Goal: Task Accomplishment & Management: Manage account settings

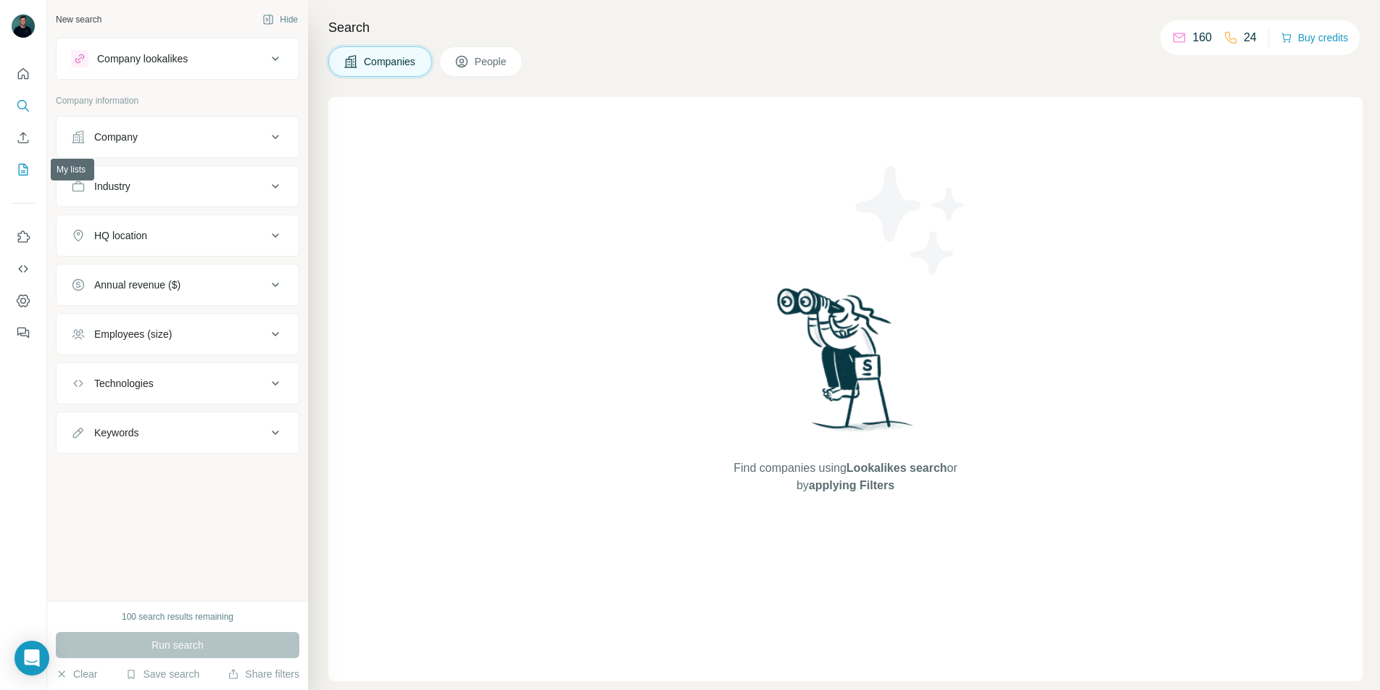
click at [30, 170] on icon "My lists" at bounding box center [23, 169] width 14 height 14
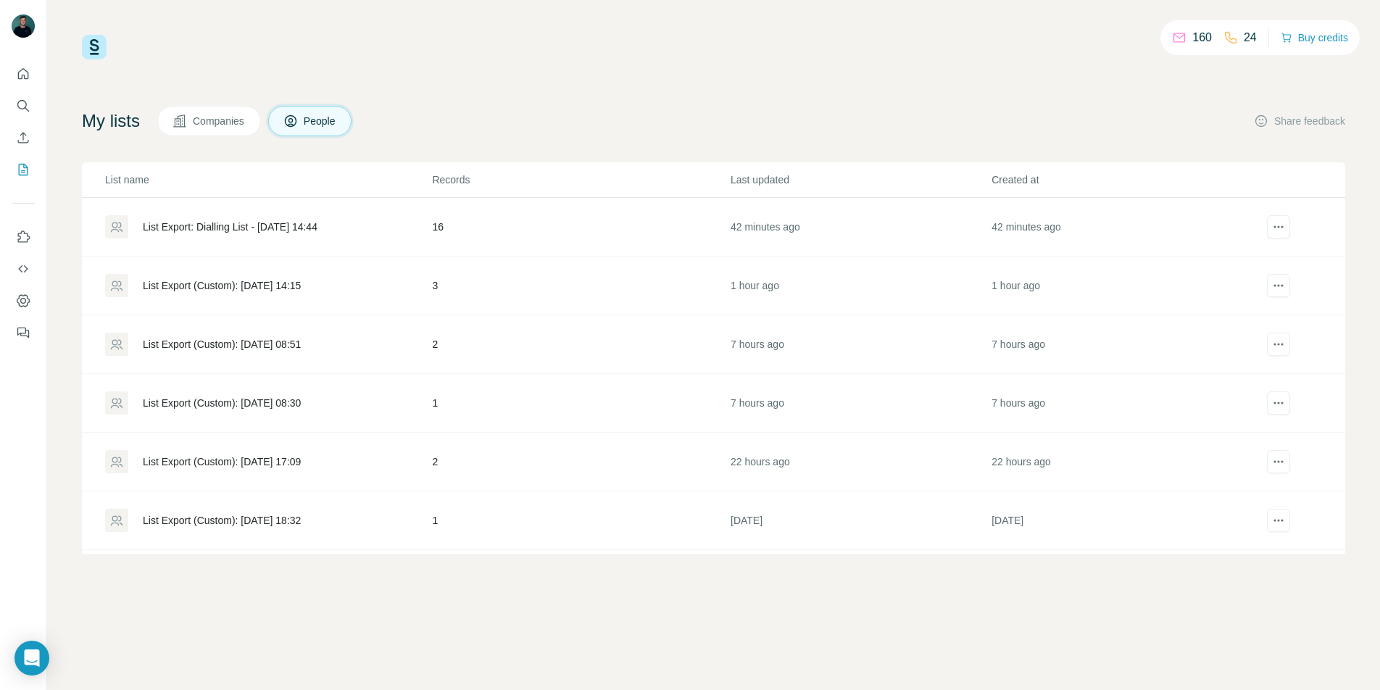
click at [251, 225] on div "List Export: Dialling List - [DATE] 14:44" at bounding box center [230, 227] width 175 height 14
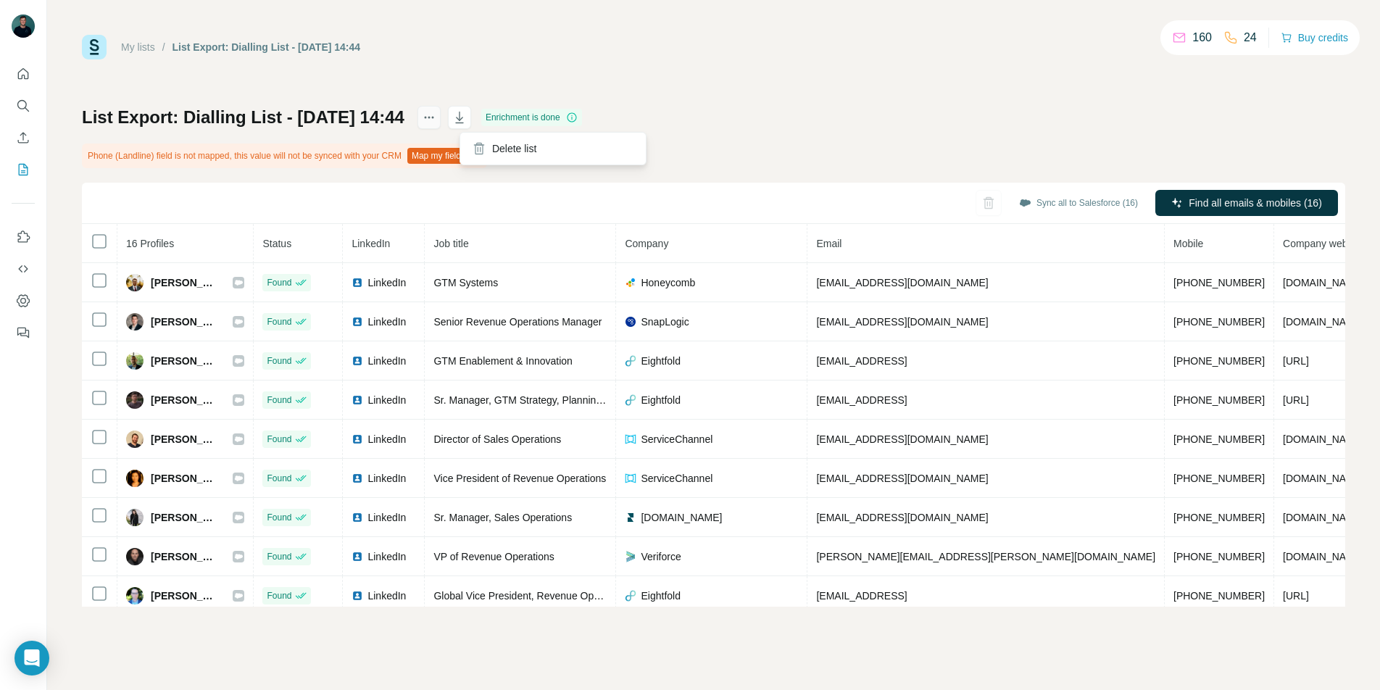
click at [430, 117] on icon "actions" at bounding box center [429, 118] width 2 height 2
click at [341, 123] on h1 "List Export: Dialling List - 24/09/2025 14:44" at bounding box center [243, 117] width 323 height 23
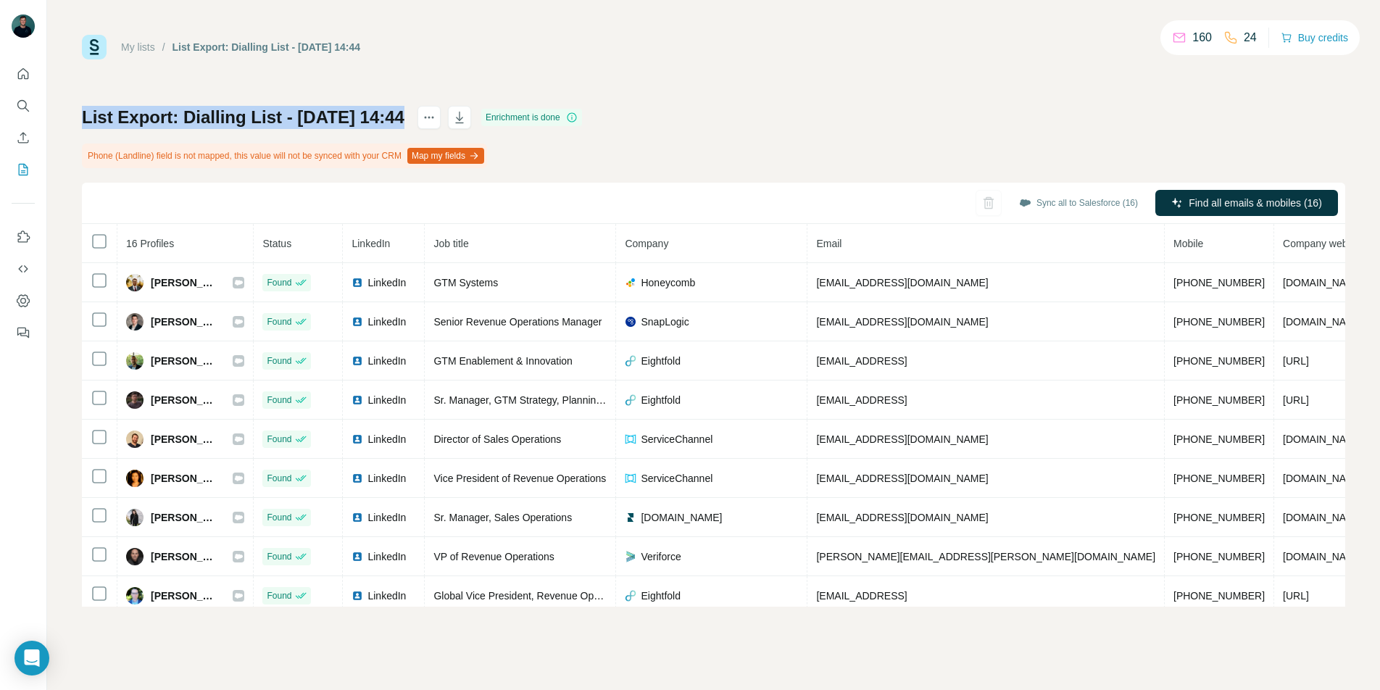
click at [341, 123] on h1 "List Export: Dialling List - 24/09/2025 14:44" at bounding box center [243, 117] width 323 height 23
click at [1061, 62] on div "My lists / List Export: Dialling List - 24/09/2025 14:44 160 24 Buy credits Lis…" at bounding box center [713, 321] width 1263 height 572
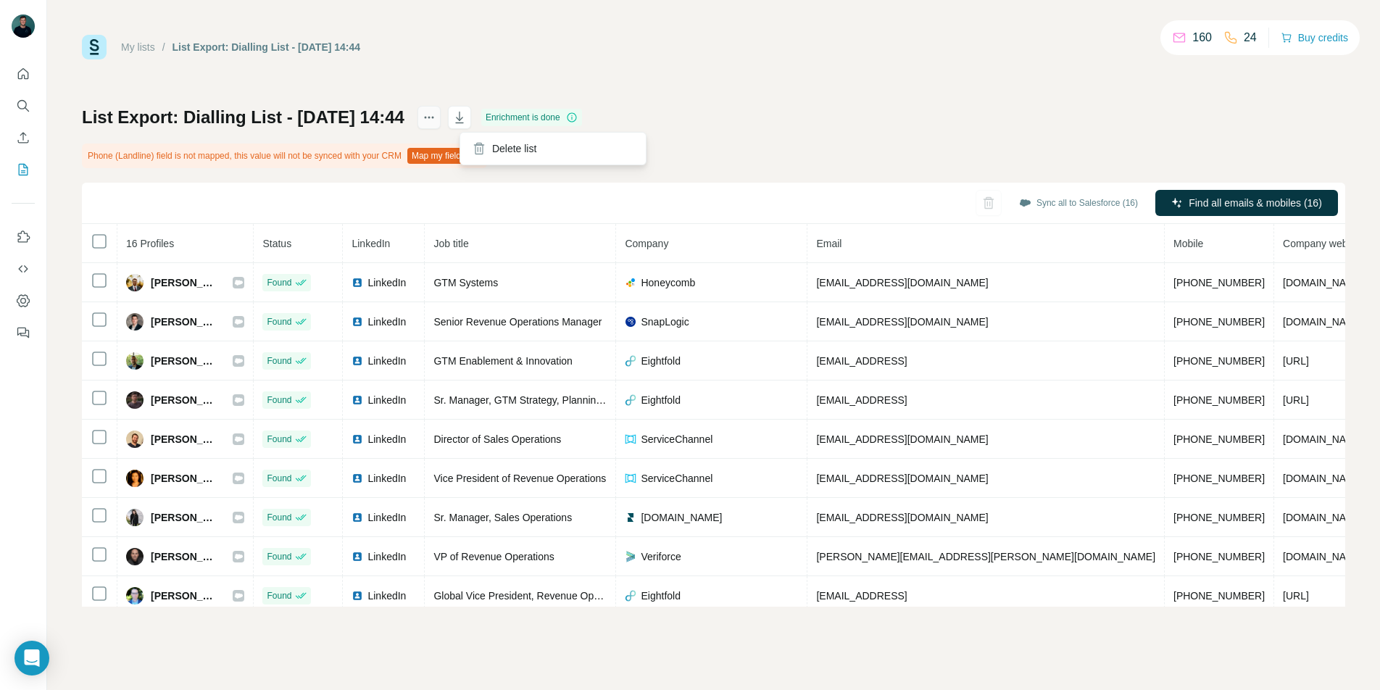
click at [441, 106] on button "actions" at bounding box center [428, 117] width 23 height 23
click at [146, 53] on div "My lists" at bounding box center [138, 47] width 34 height 14
click at [151, 53] on div "My lists" at bounding box center [138, 47] width 34 height 14
click at [154, 49] on link "My lists" at bounding box center [138, 47] width 34 height 12
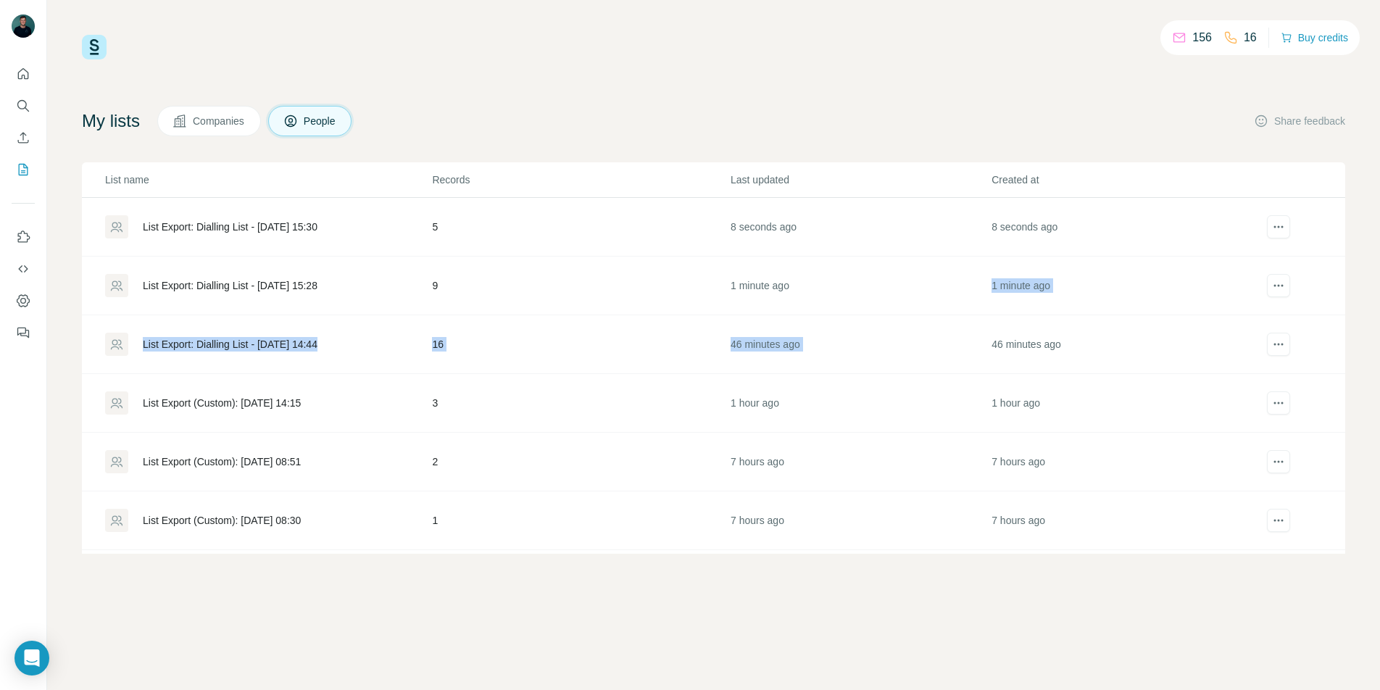
drag, startPoint x: 1208, startPoint y: 276, endPoint x: 1093, endPoint y: 325, distance: 125.3
click at [1093, 325] on tbody "List Export: Dialling List - 24/09/2025 15:30 5 8 seconds ago 8 seconds ago Lis…" at bounding box center [713, 462] width 1263 height 528
click at [1091, 325] on td "46 minutes ago" at bounding box center [1121, 344] width 261 height 59
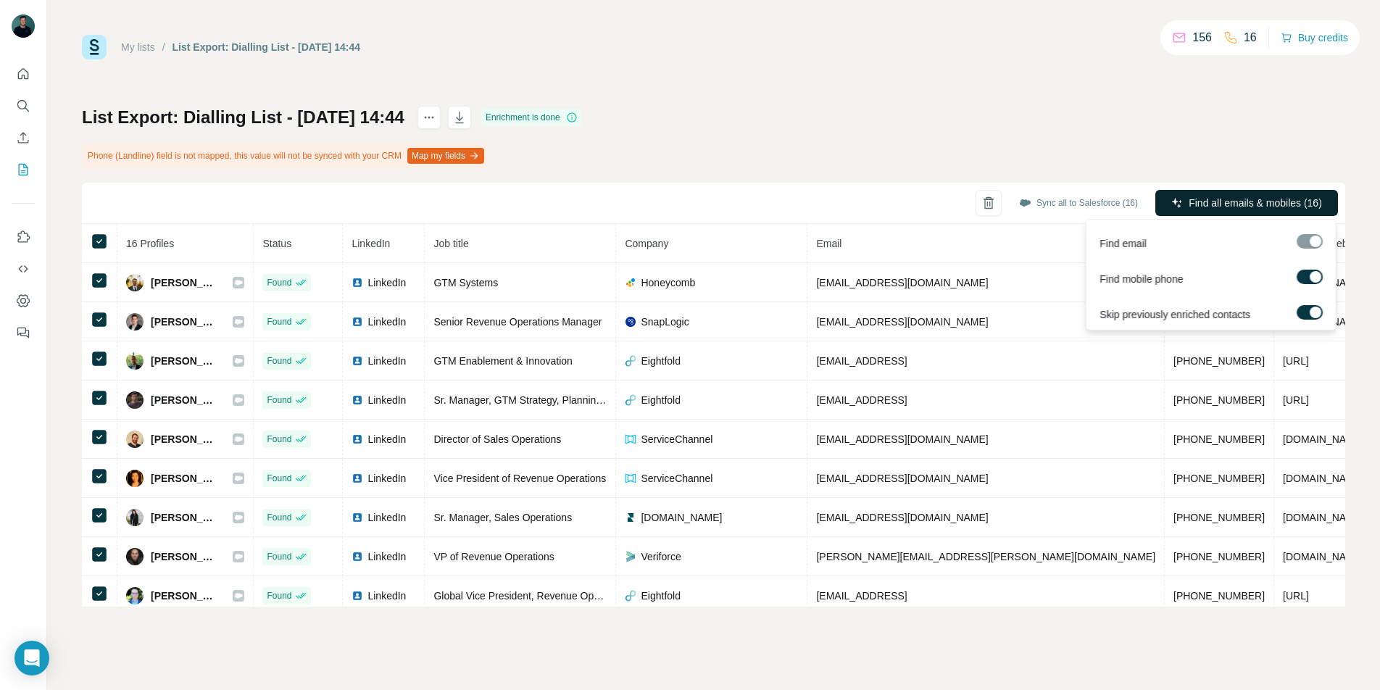
click at [1227, 209] on span "Find all emails & mobiles (16)" at bounding box center [1255, 203] width 133 height 14
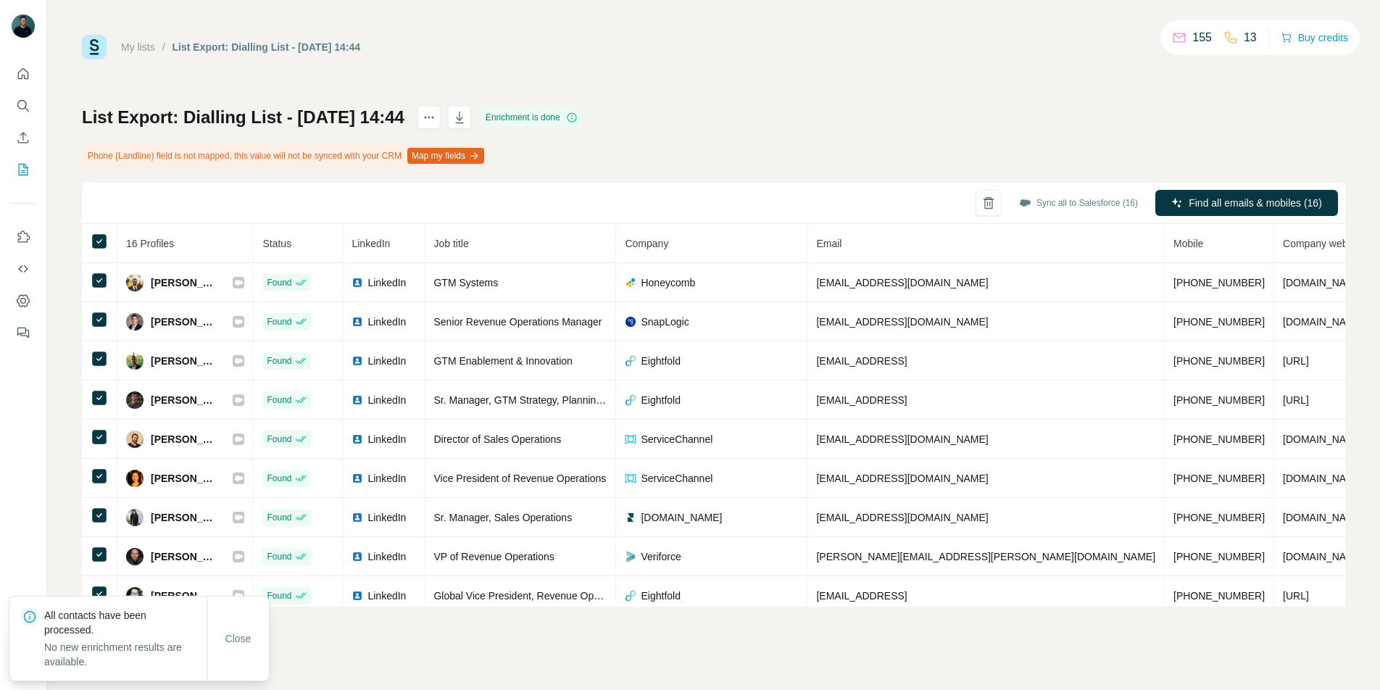
click at [803, 158] on div "List Export: Dialling List - 24/09/2025 14:44 Enrichment is done Phone (Landlin…" at bounding box center [713, 356] width 1263 height 501
click at [436, 113] on icon "actions" at bounding box center [429, 117] width 14 height 14
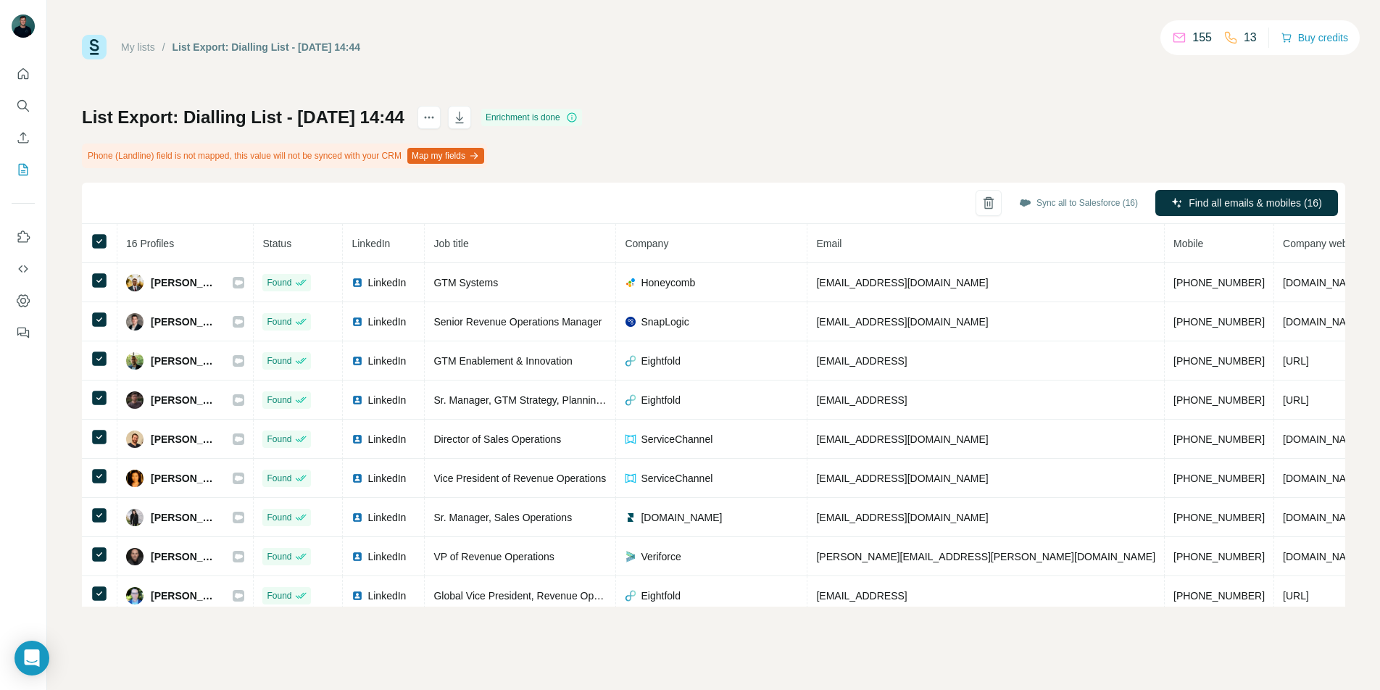
click at [149, 52] on div "My lists" at bounding box center [138, 47] width 34 height 14
click at [149, 49] on link "My lists" at bounding box center [138, 47] width 34 height 12
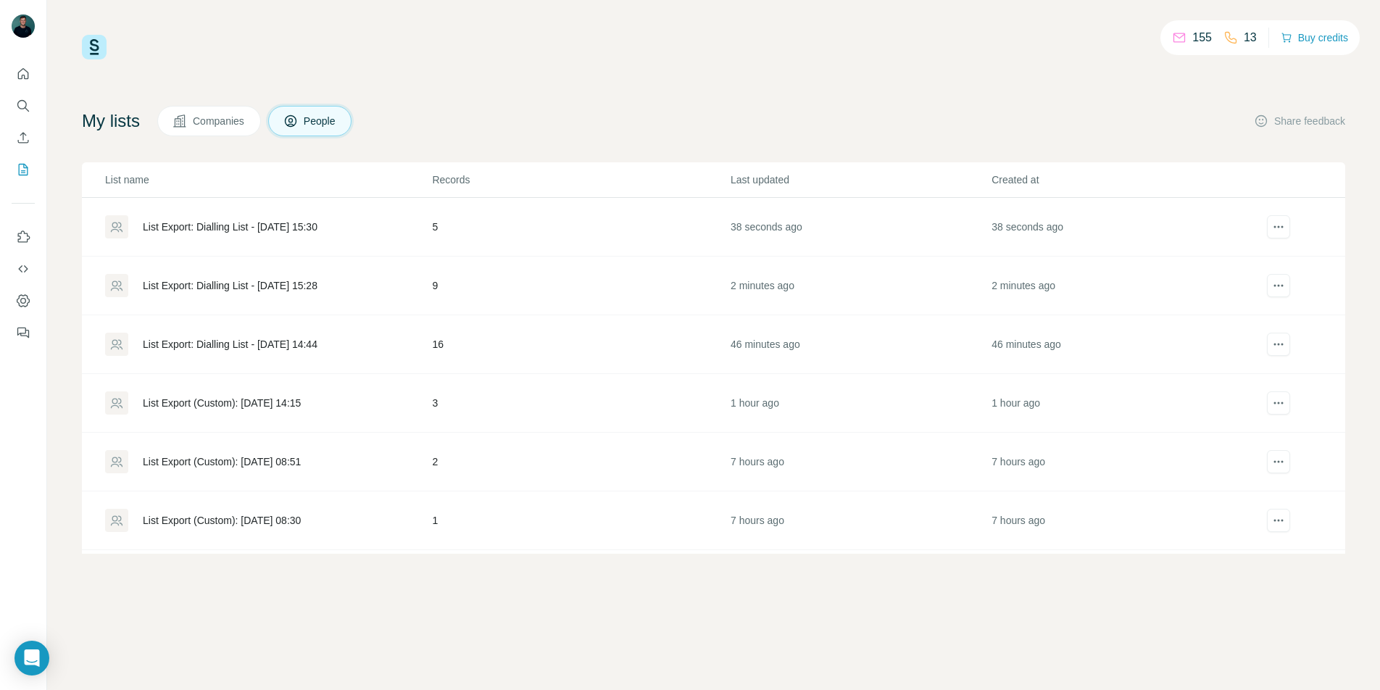
click at [281, 283] on div "List Export: Dialling List - 24/09/2025 15:28" at bounding box center [230, 285] width 175 height 14
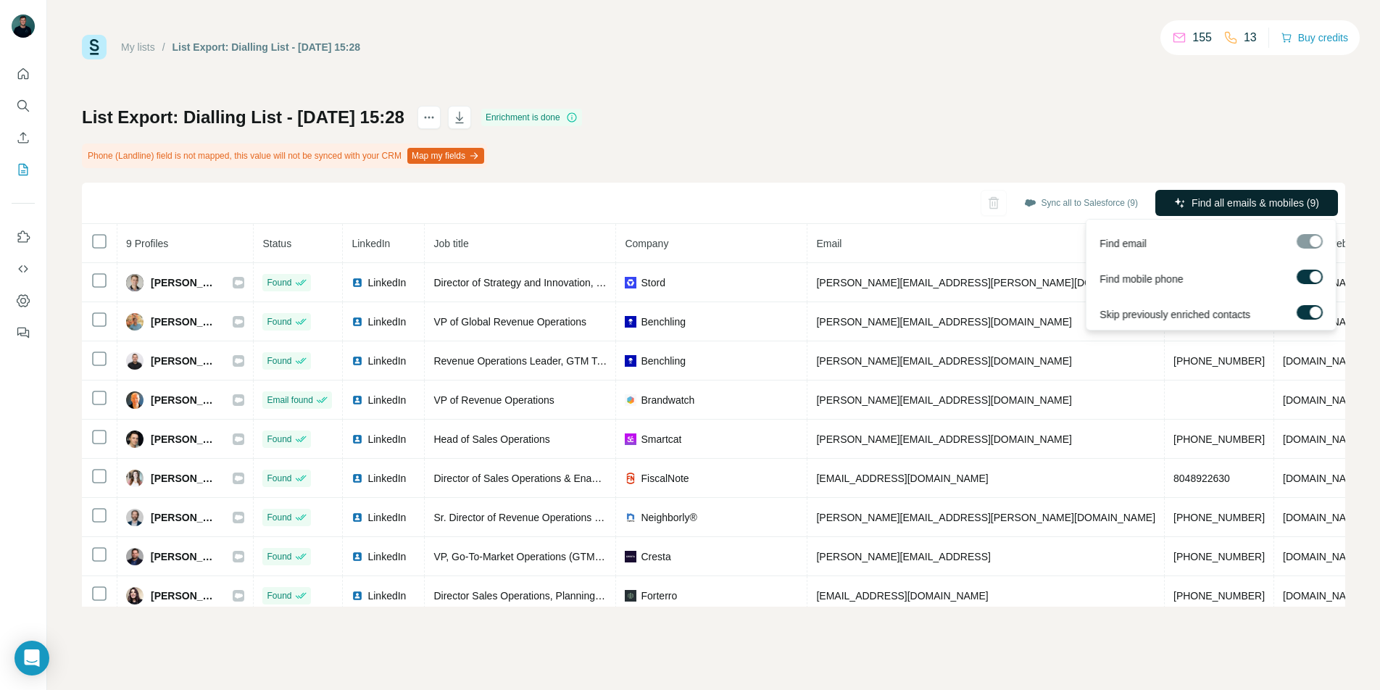
click at [1174, 208] on icon "button" at bounding box center [1180, 203] width 12 height 12
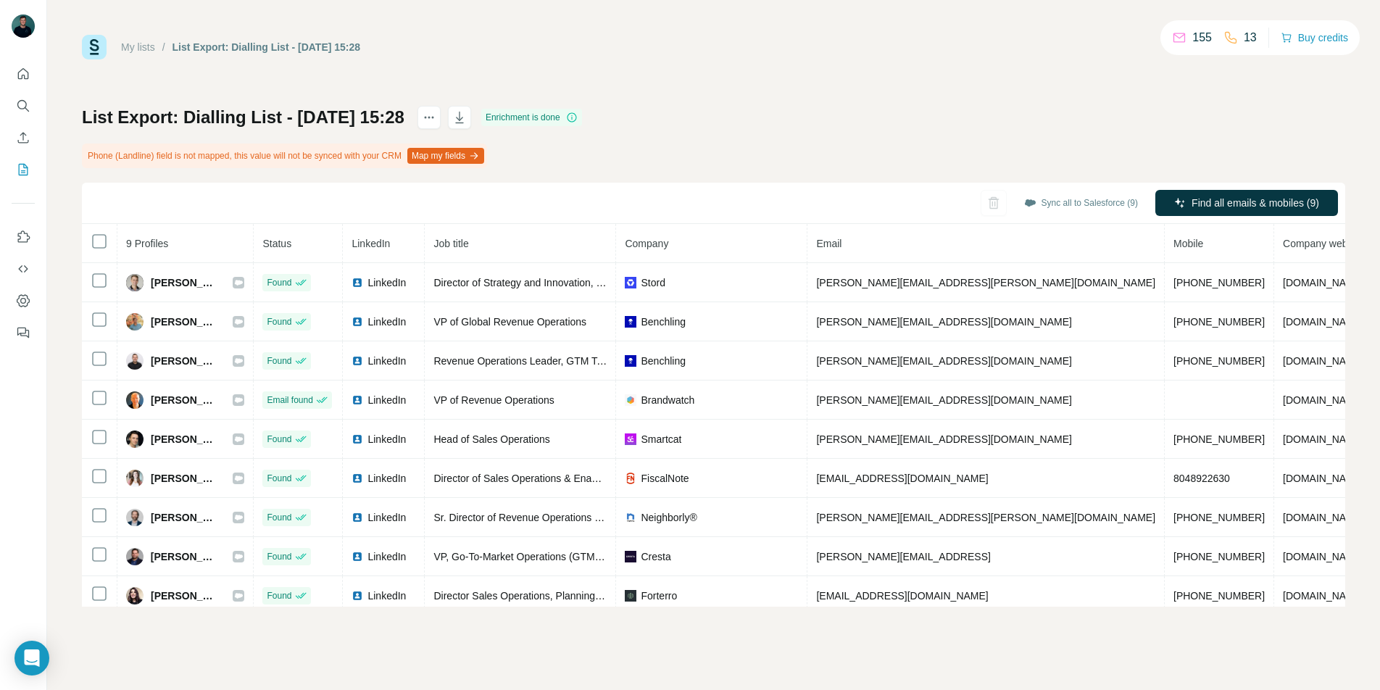
click at [138, 49] on link "My lists" at bounding box center [138, 47] width 34 height 12
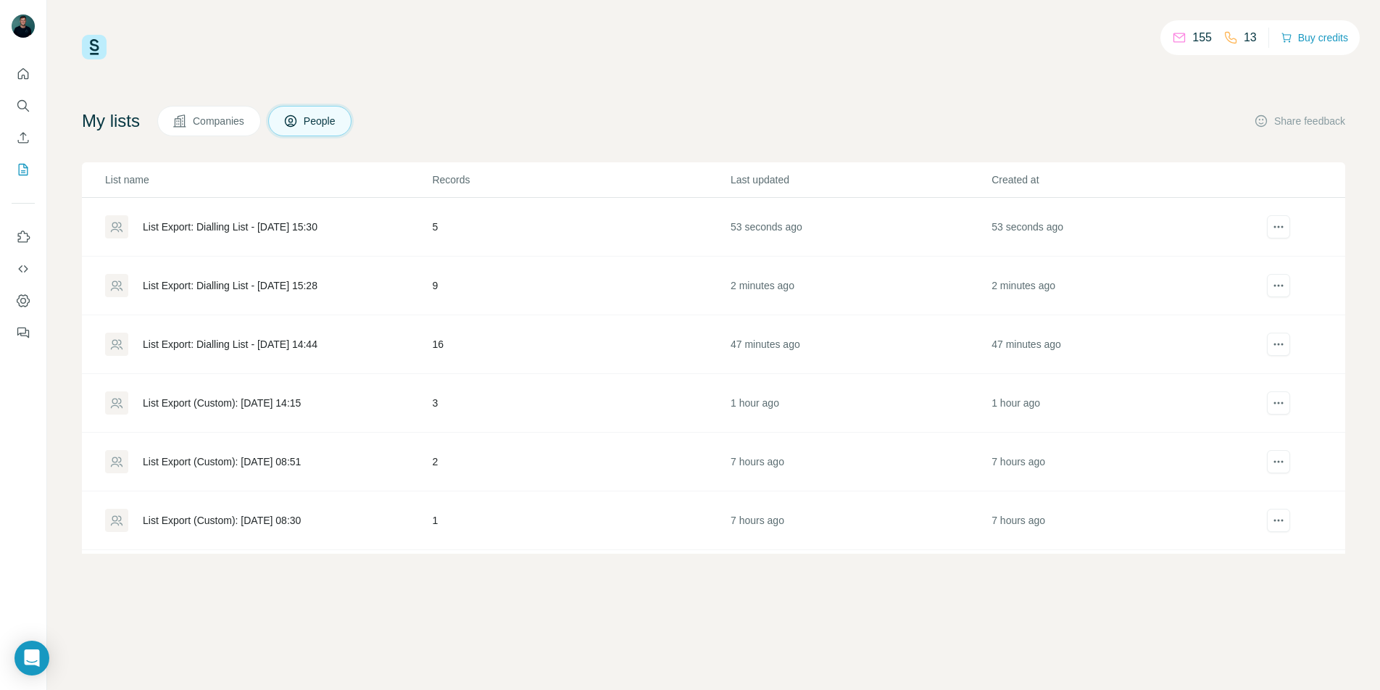
click at [186, 223] on div "List Export: Dialling List - 24/09/2025 15:30" at bounding box center [230, 227] width 175 height 14
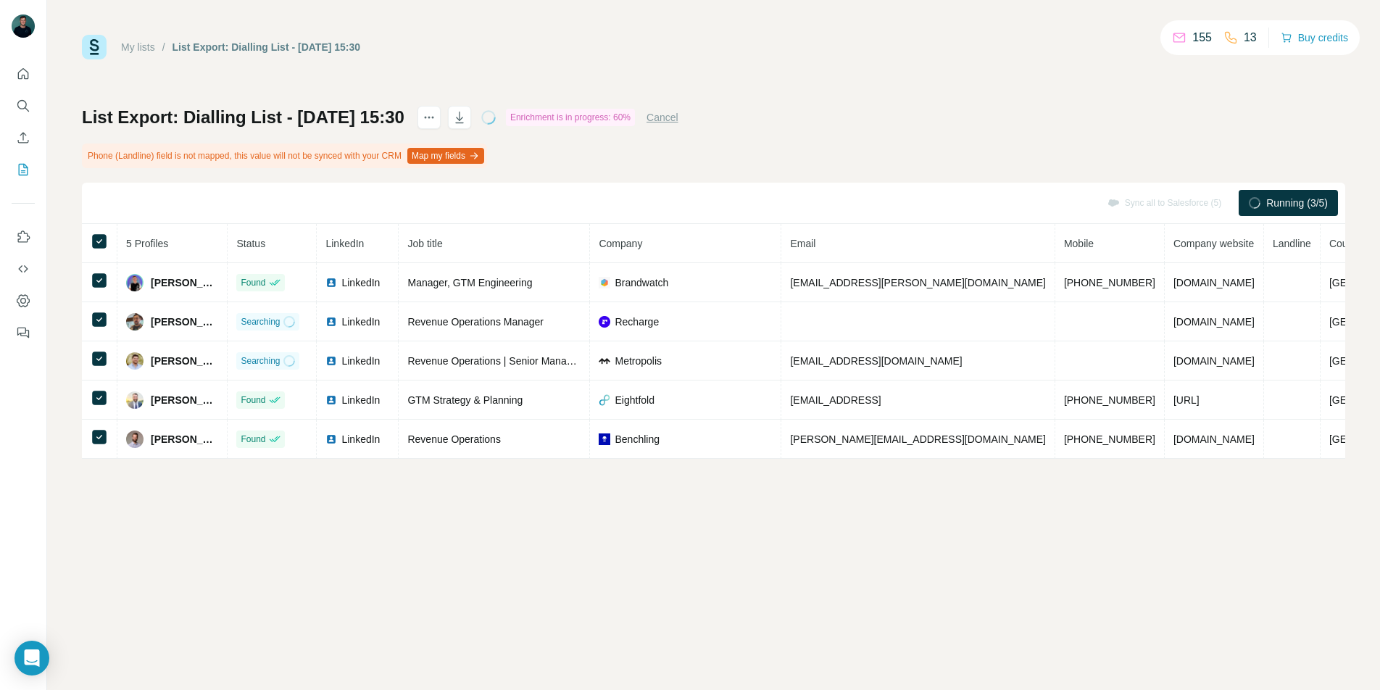
click at [1182, 172] on div "List Export: Dialling List - 24/09/2025 15:30 Enrichment is in progress: 60% Ca…" at bounding box center [713, 282] width 1263 height 353
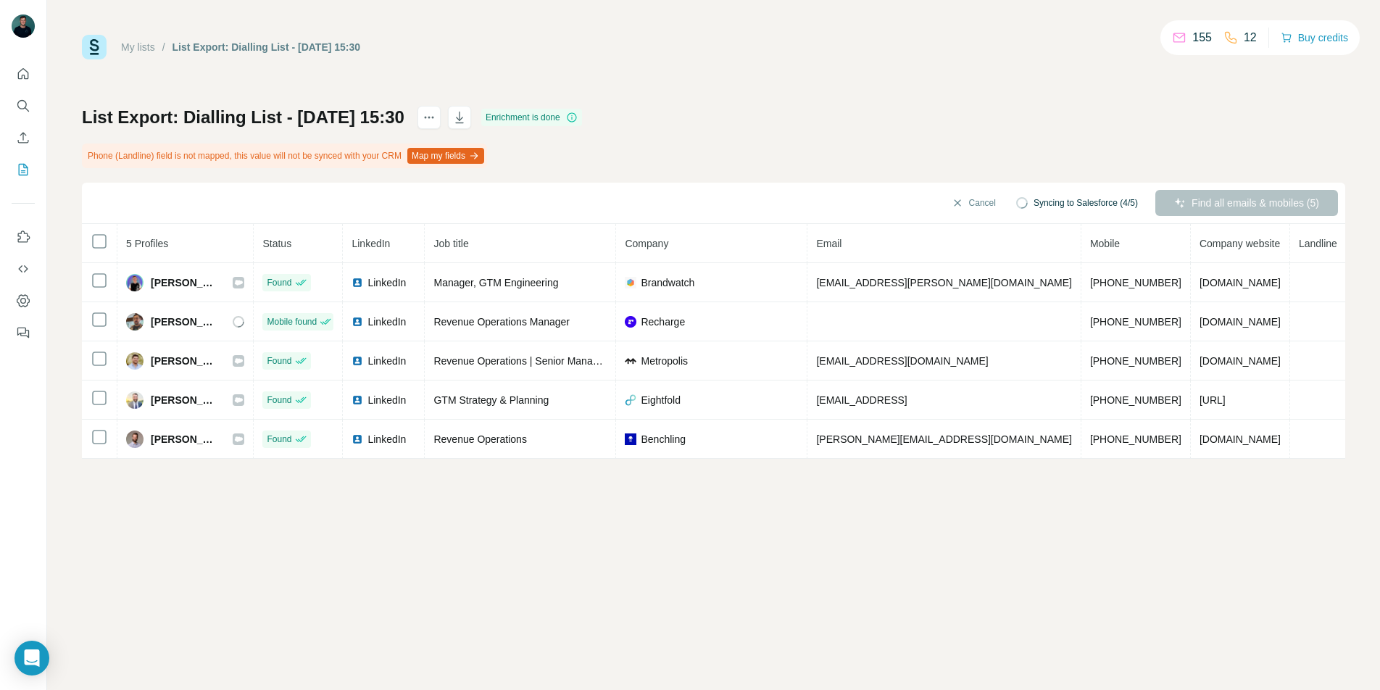
click at [116, 180] on div "List Export: Dialling List - 24/09/2025 15:30 Enrichment is done Phone (Landlin…" at bounding box center [713, 282] width 1263 height 353
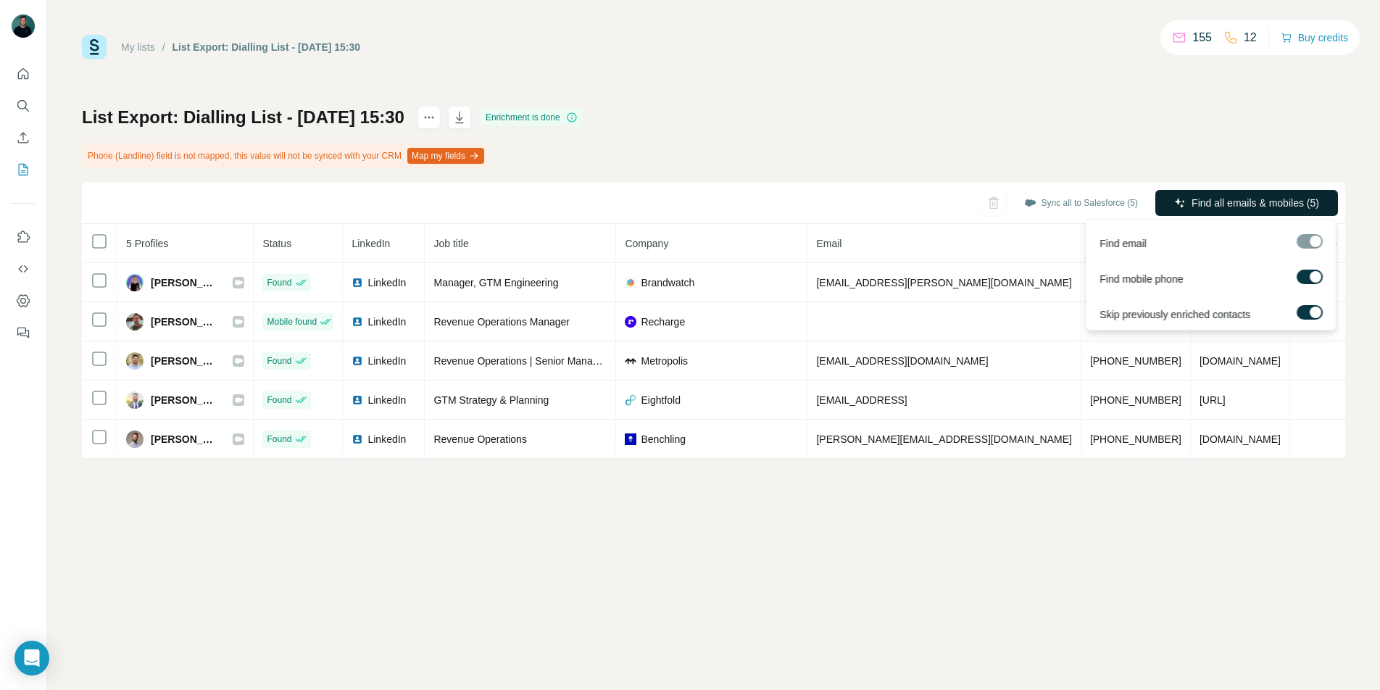
click at [1257, 205] on span "Find all emails & mobiles (5)" at bounding box center [1255, 203] width 128 height 14
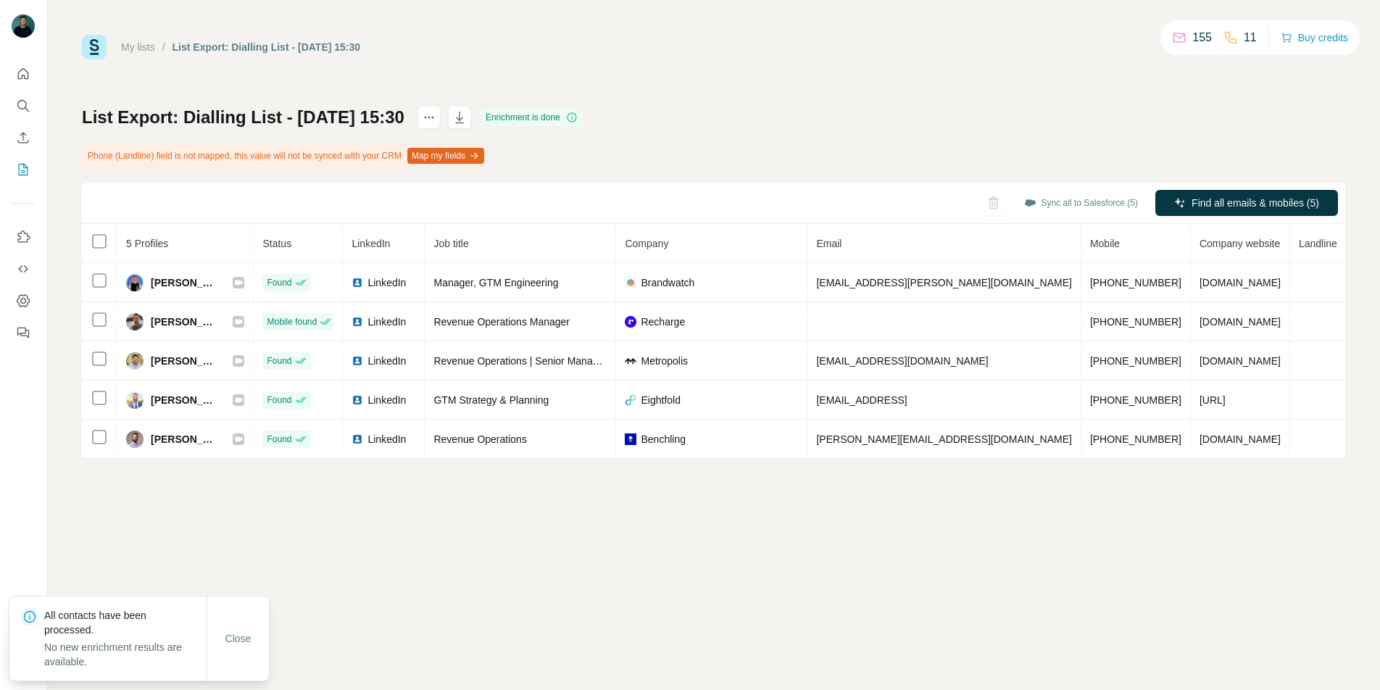
click at [1231, 165] on div "List Export: Dialling List - 24/09/2025 15:30 Enrichment is done Phone (Landlin…" at bounding box center [713, 282] width 1263 height 353
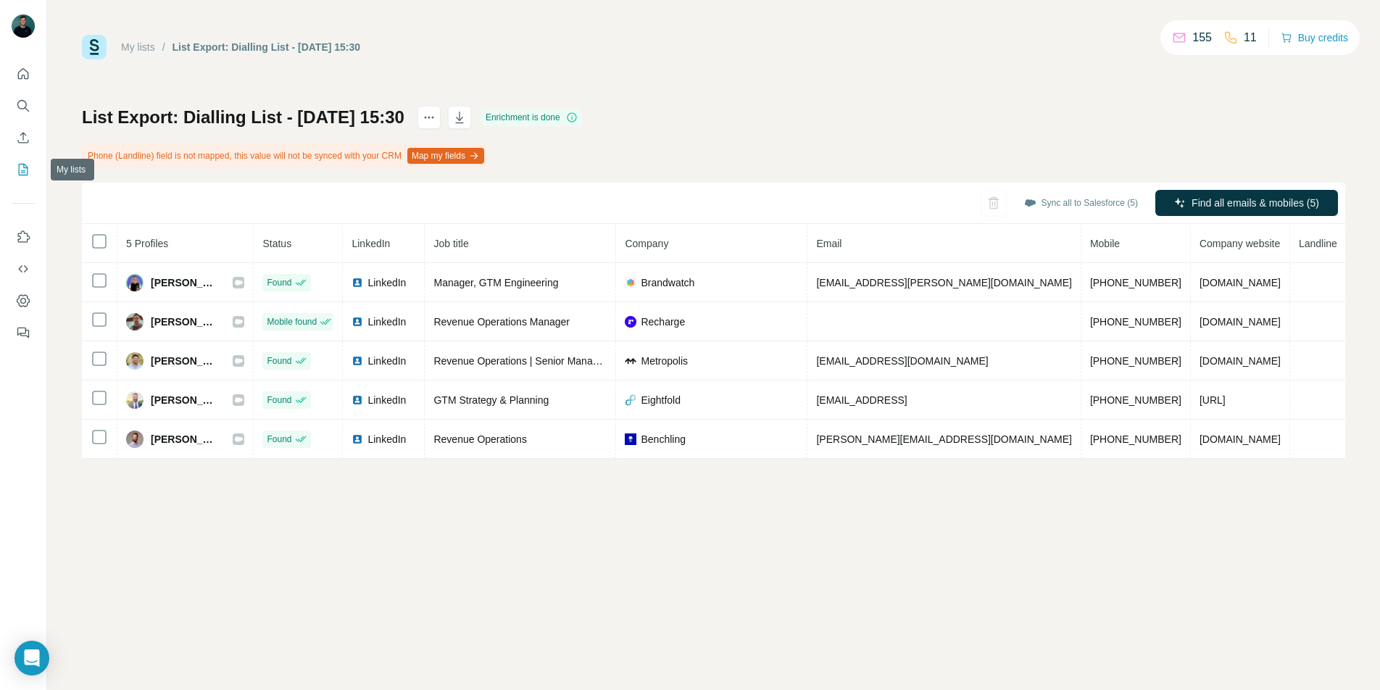
click at [28, 160] on button "My lists" at bounding box center [23, 170] width 23 height 26
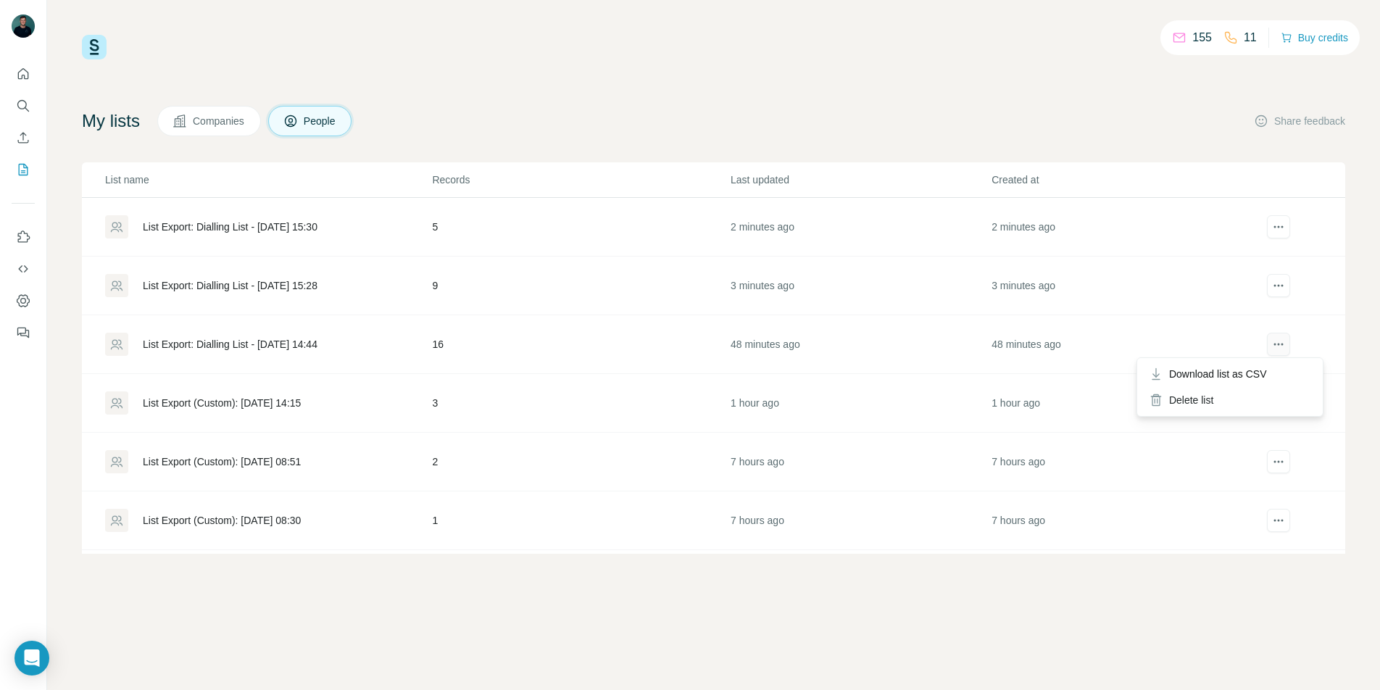
click at [1278, 348] on button "actions" at bounding box center [1278, 344] width 23 height 23
click at [935, 115] on div "My lists Companies People Share feedback" at bounding box center [713, 121] width 1263 height 30
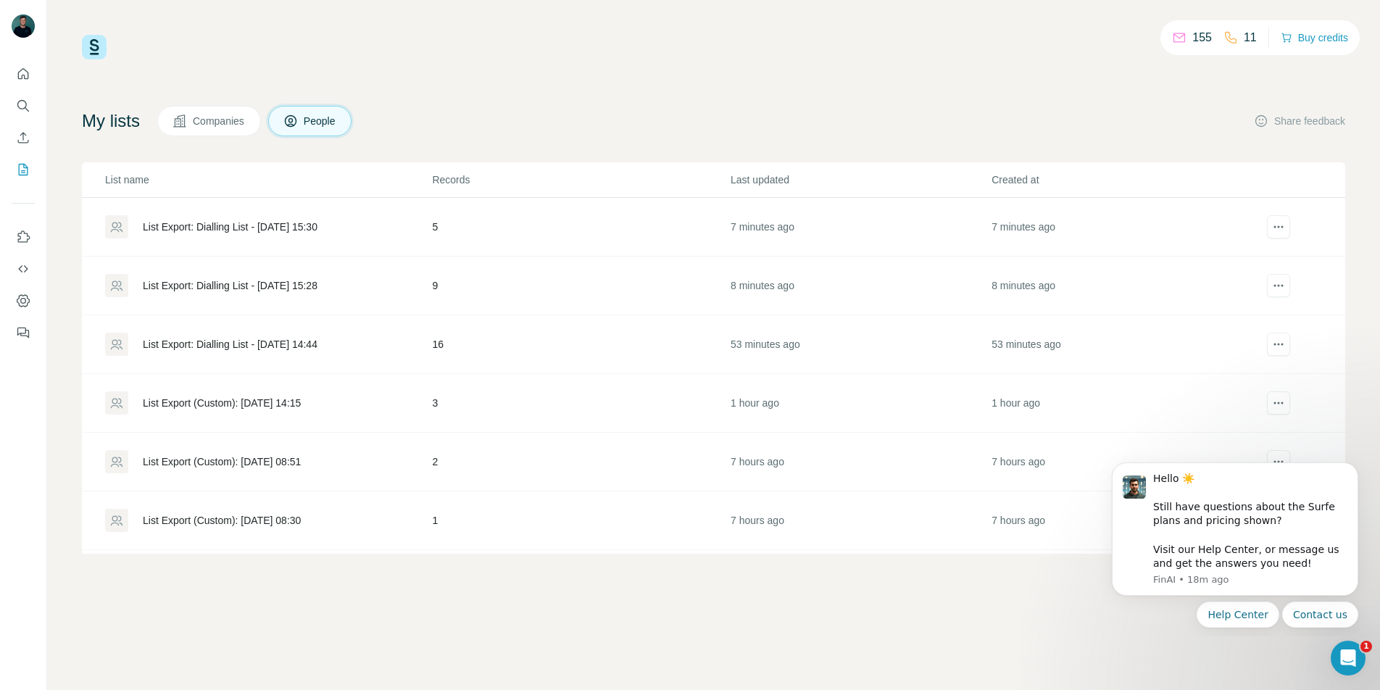
click at [246, 338] on div "List Export: Dialling List - 24/09/2025 14:44" at bounding box center [230, 344] width 175 height 14
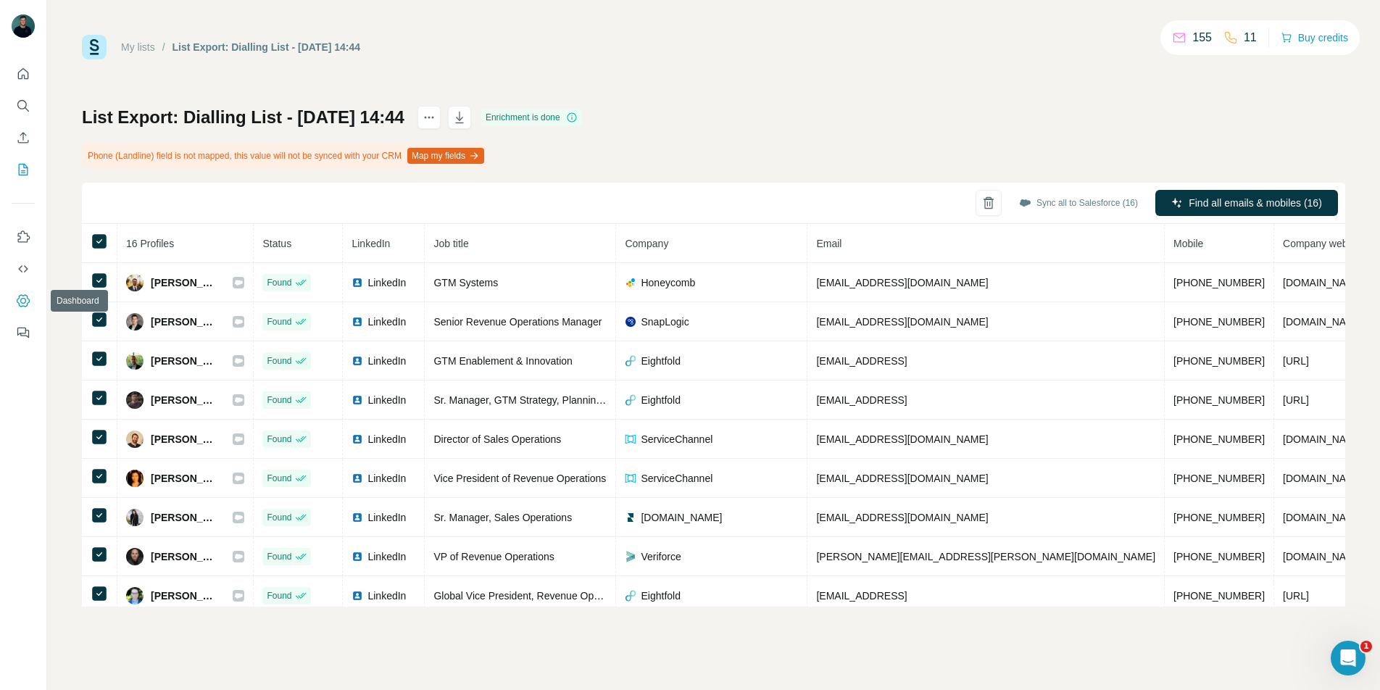
click at [25, 299] on icon "Dashboard" at bounding box center [23, 301] width 6 height 6
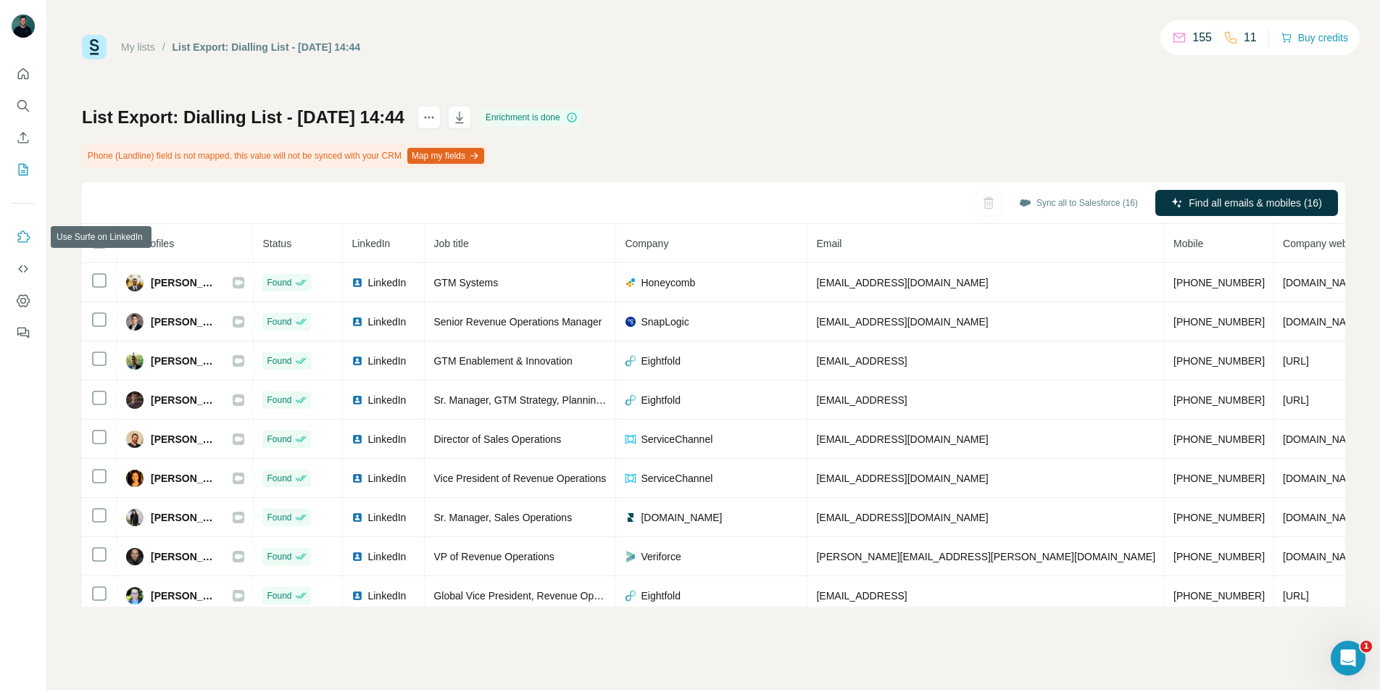
click at [25, 237] on icon "Use Surfe on LinkedIn" at bounding box center [23, 237] width 14 height 14
click at [27, 141] on icon "Enrich CSV" at bounding box center [23, 137] width 14 height 14
click at [25, 106] on icon "Search" at bounding box center [23, 106] width 14 height 14
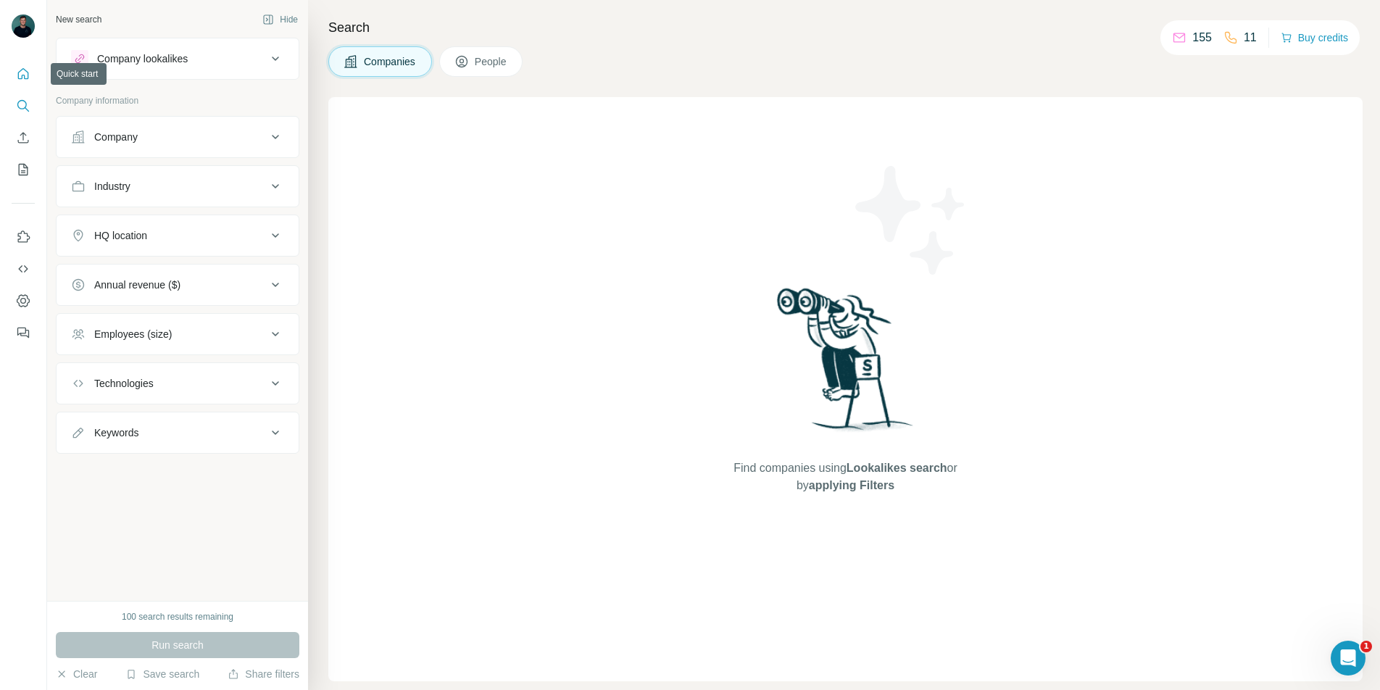
click at [25, 78] on icon "Quick start" at bounding box center [23, 74] width 14 height 14
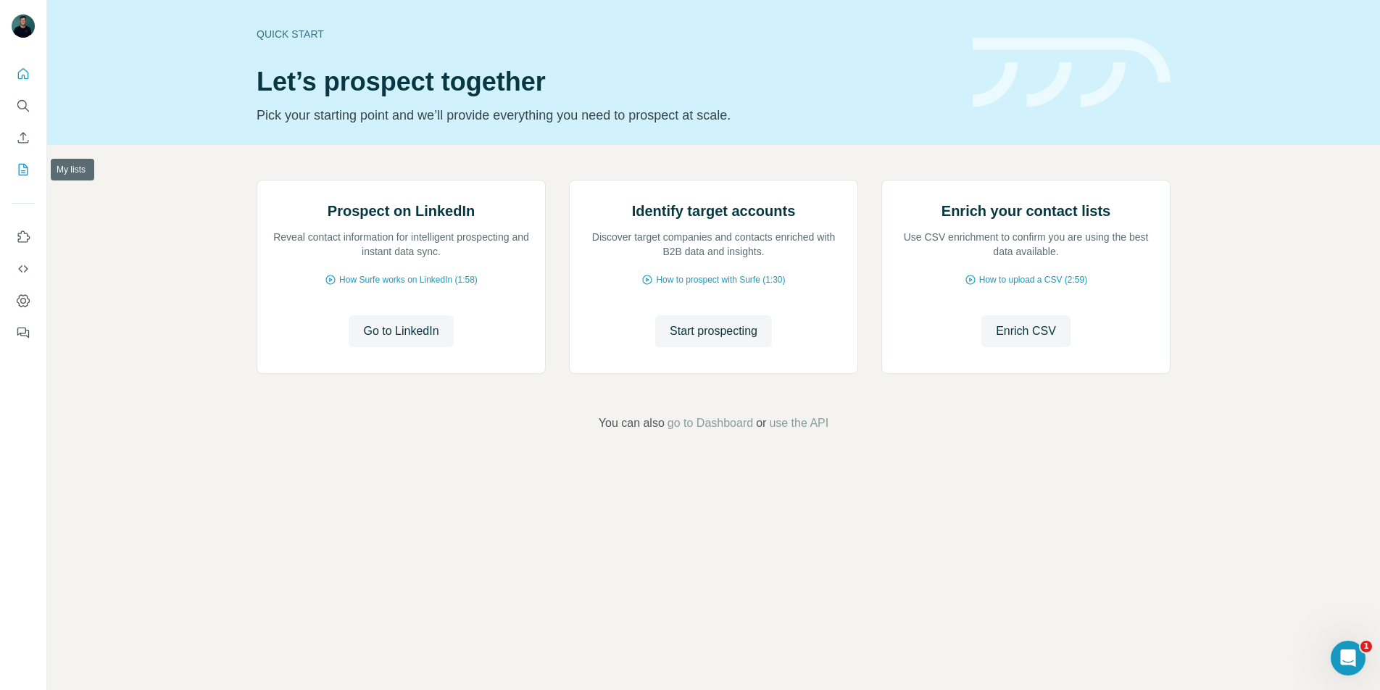
click at [23, 175] on icon "My lists" at bounding box center [23, 169] width 14 height 14
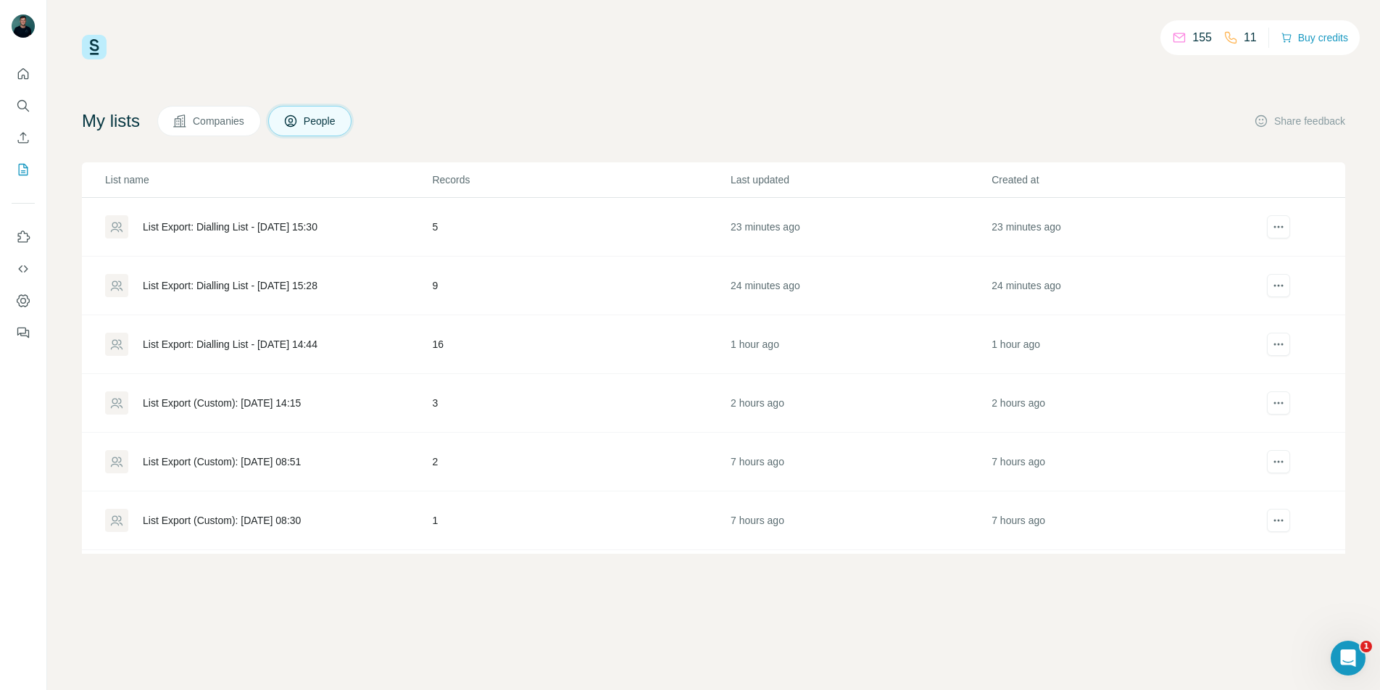
click at [246, 344] on div "List Export: Dialling List - 24/09/2025 14:44" at bounding box center [230, 344] width 175 height 14
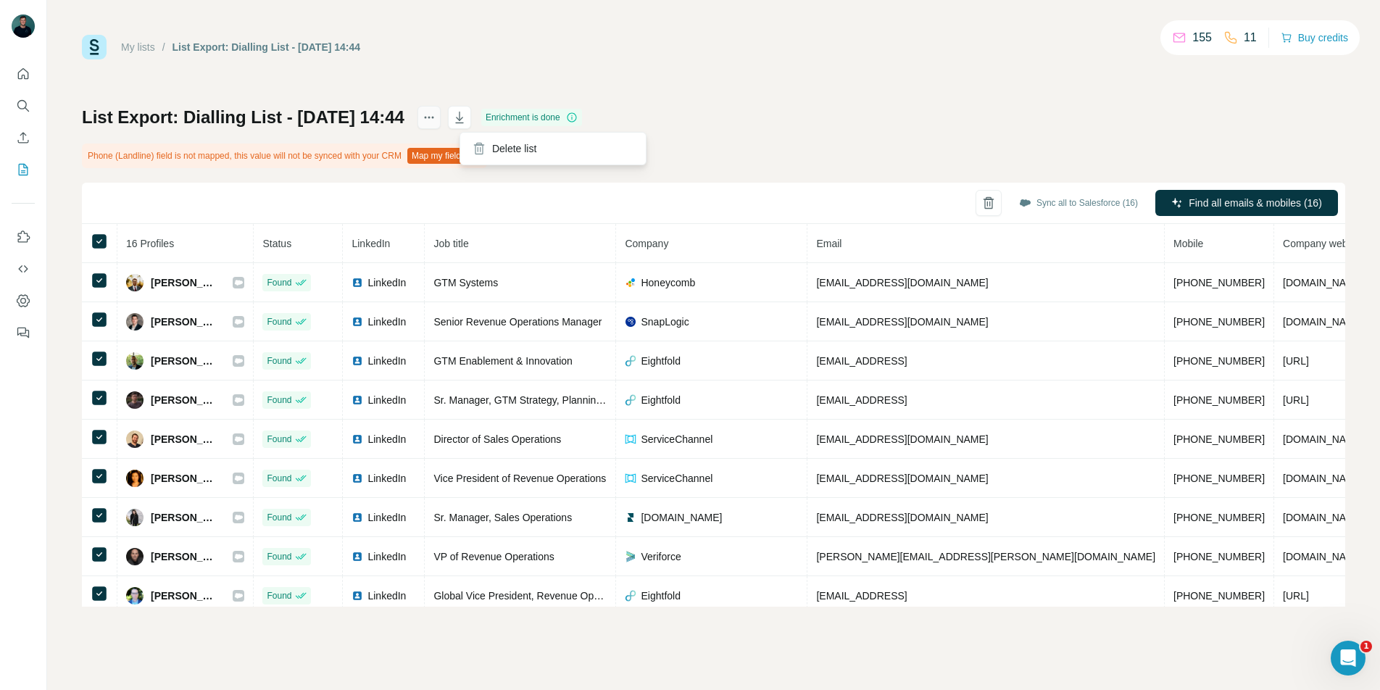
click at [441, 108] on button "actions" at bounding box center [428, 117] width 23 height 23
click at [441, 112] on button "actions" at bounding box center [428, 117] width 23 height 23
click at [824, 74] on div "My lists / List Export: Dialling List - 24/09/2025 14:44 155 11 Buy credits Lis…" at bounding box center [713, 321] width 1263 height 572
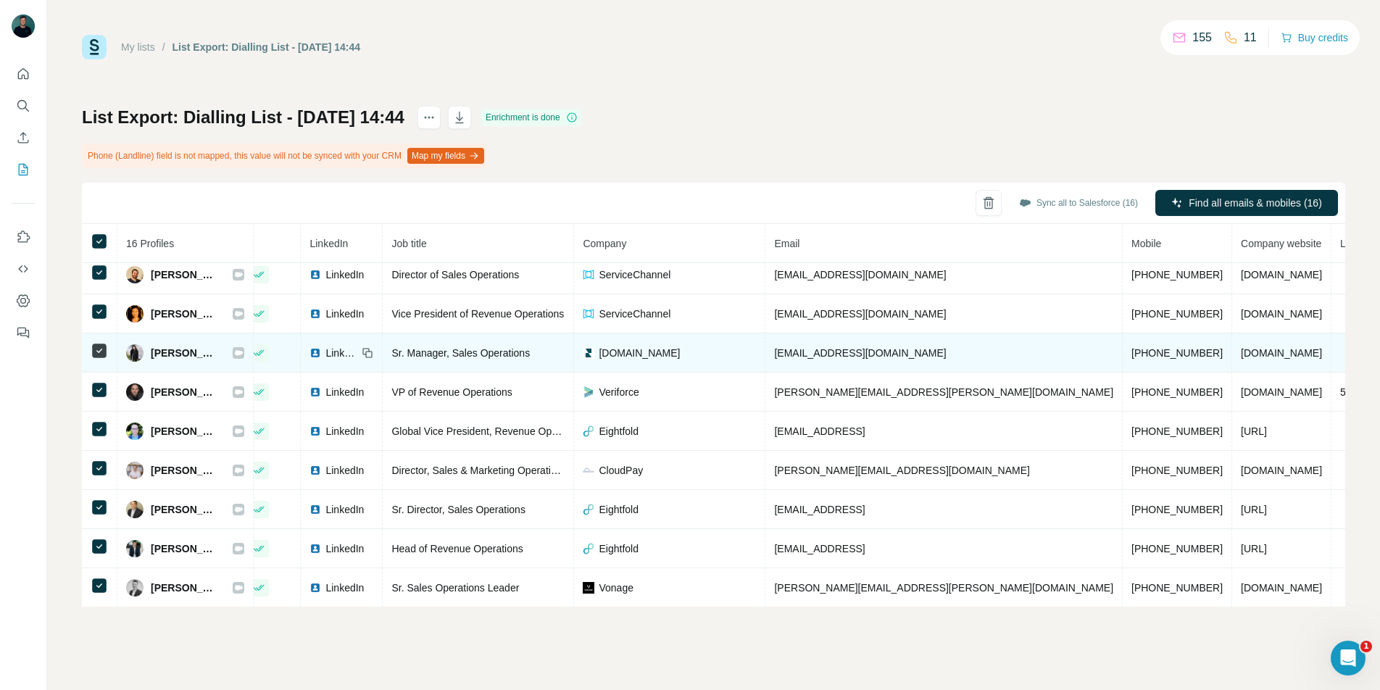
scroll to position [0, 42]
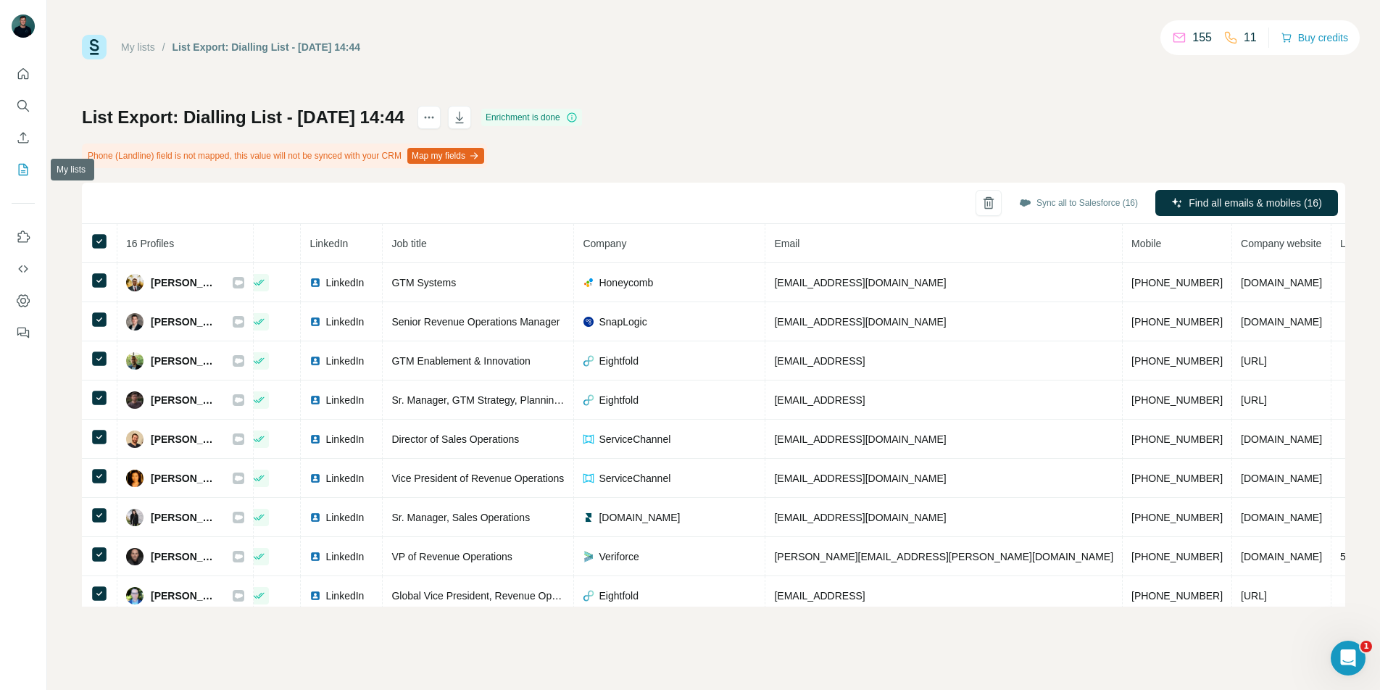
click at [22, 169] on icon "My lists" at bounding box center [23, 169] width 14 height 14
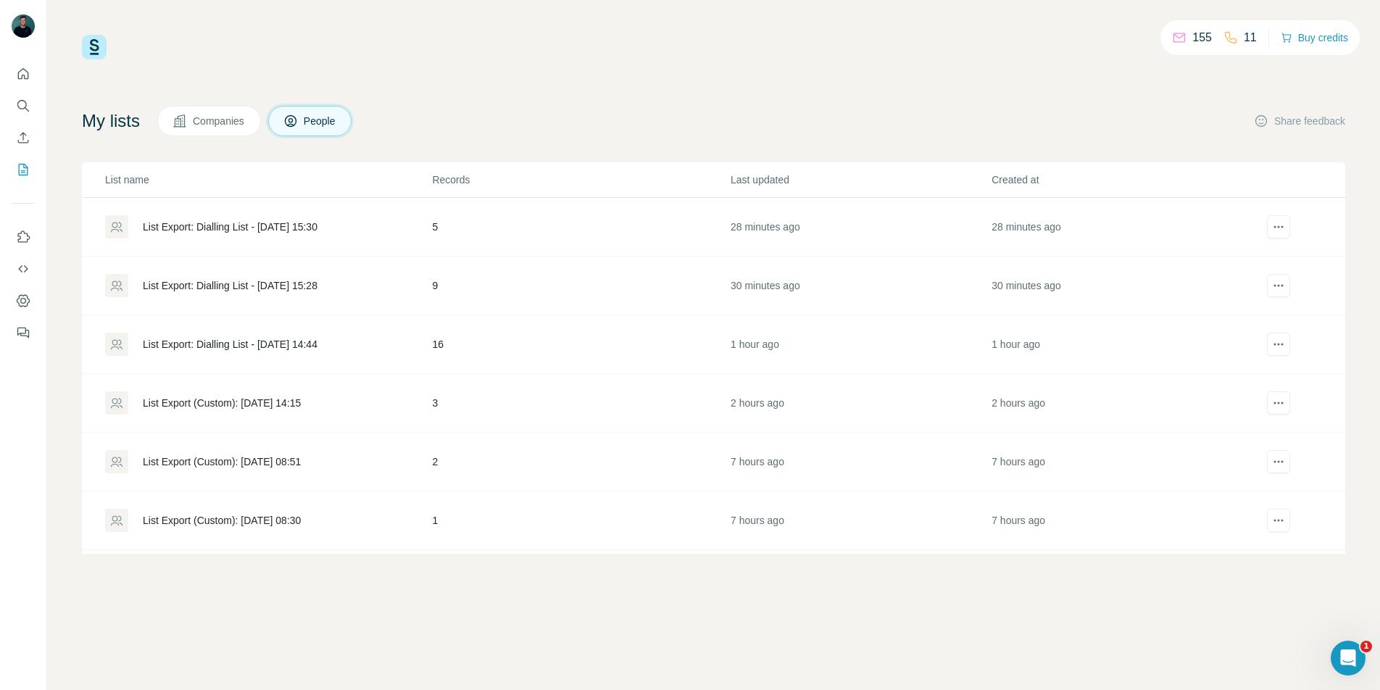
click at [293, 354] on div "List Export: Dialling List - 24/09/2025 14:44" at bounding box center [267, 344] width 325 height 23
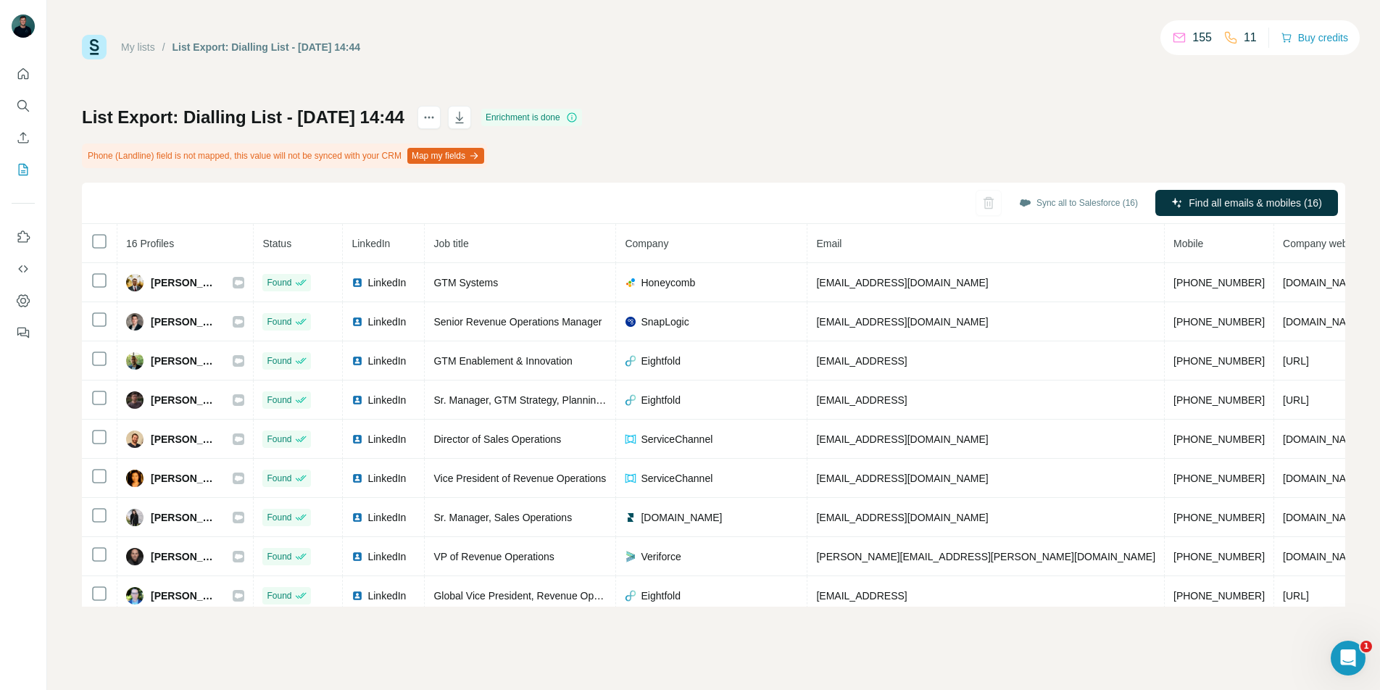
click at [276, 345] on td "Found" at bounding box center [298, 360] width 89 height 39
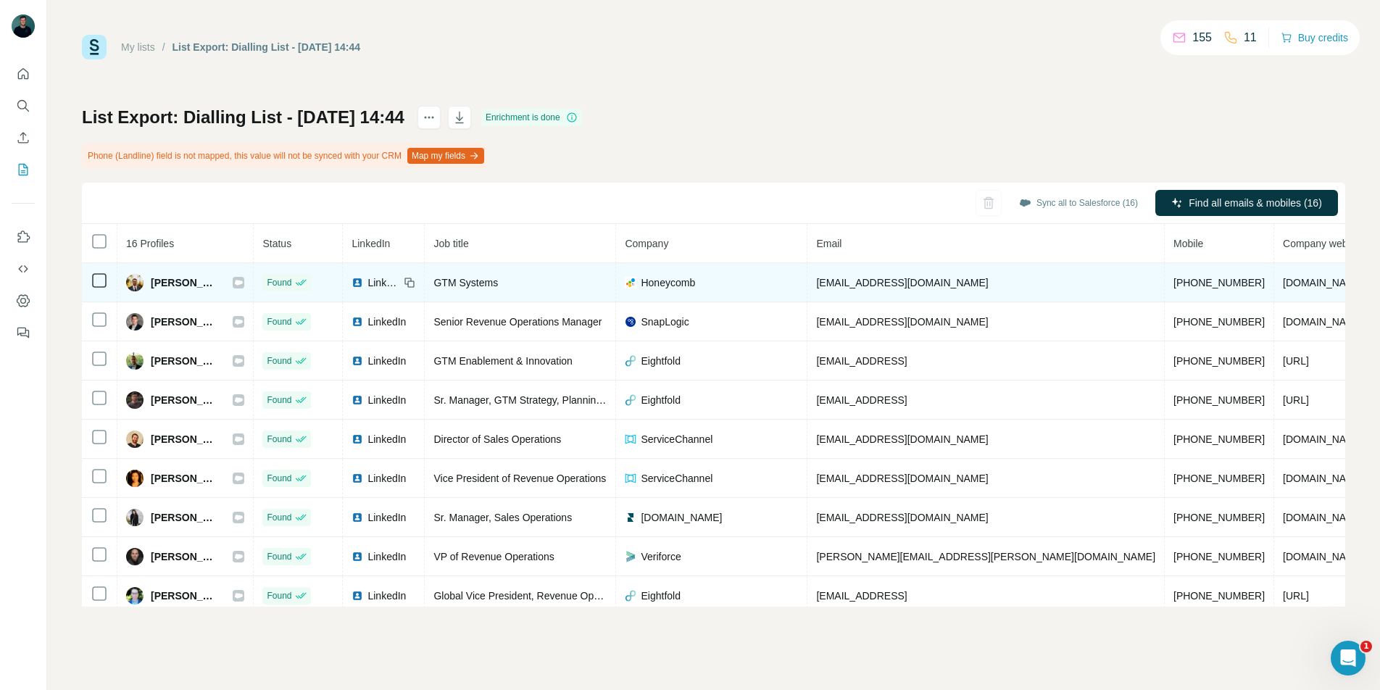
click at [243, 282] on icon at bounding box center [239, 282] width 8 height 5
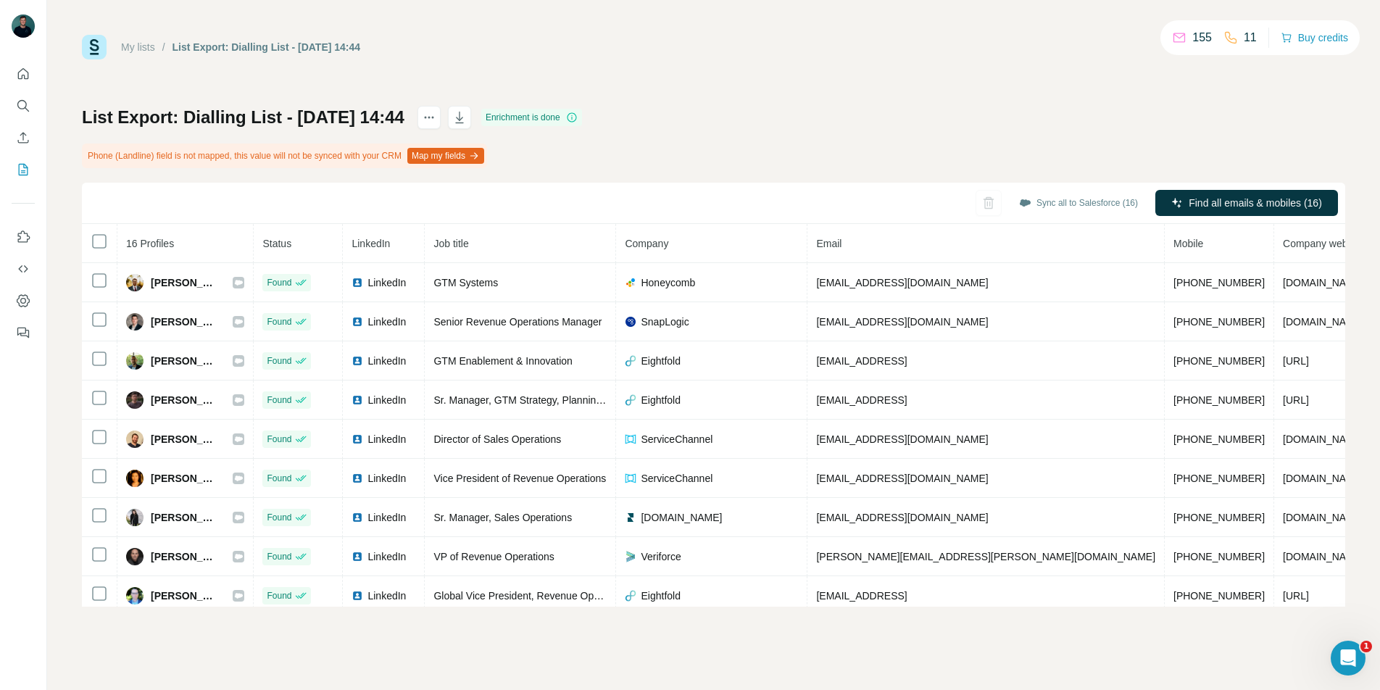
click at [960, 115] on div "List Export: Dialling List - 24/09/2025 14:44 Enrichment is done Phone (Landlin…" at bounding box center [713, 356] width 1263 height 501
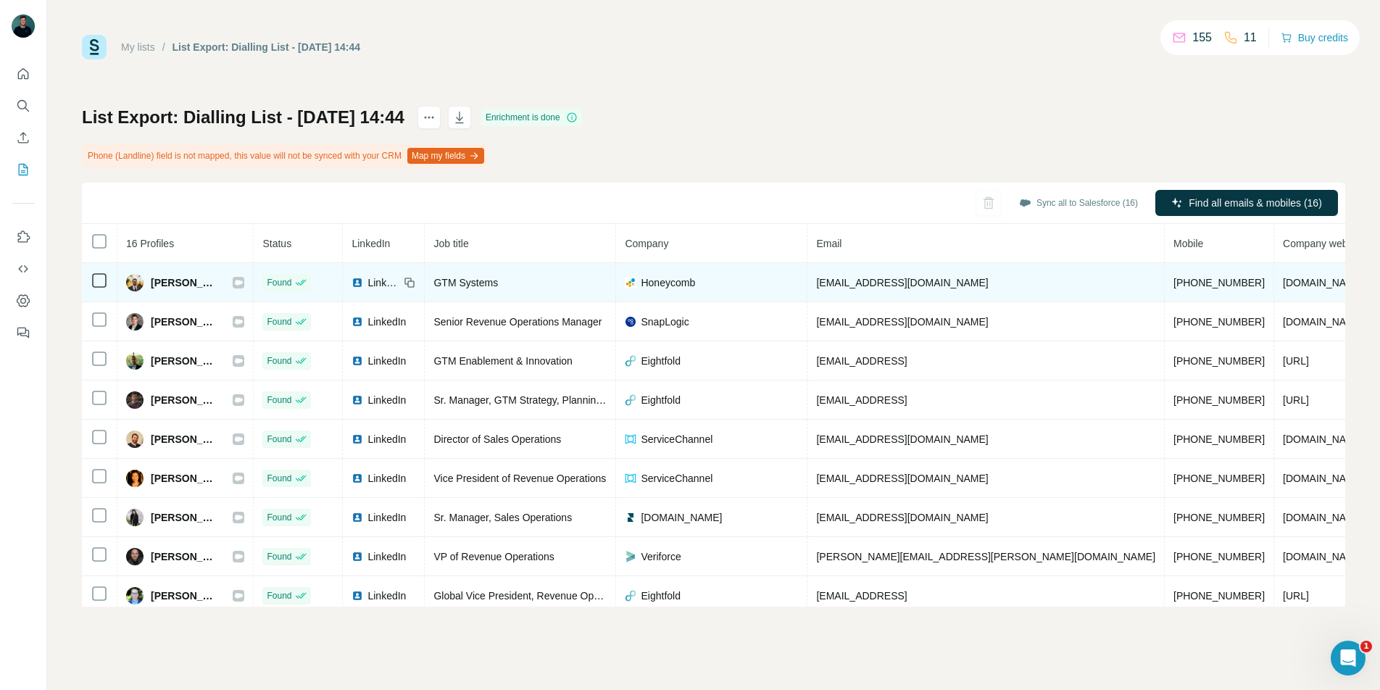
click at [1165, 286] on td "+15083649370" at bounding box center [1219, 282] width 109 height 39
click at [167, 286] on span "Alex Lentz" at bounding box center [184, 282] width 67 height 14
click at [188, 281] on span "Alex Lentz" at bounding box center [184, 282] width 67 height 14
click at [98, 289] on td at bounding box center [100, 282] width 36 height 39
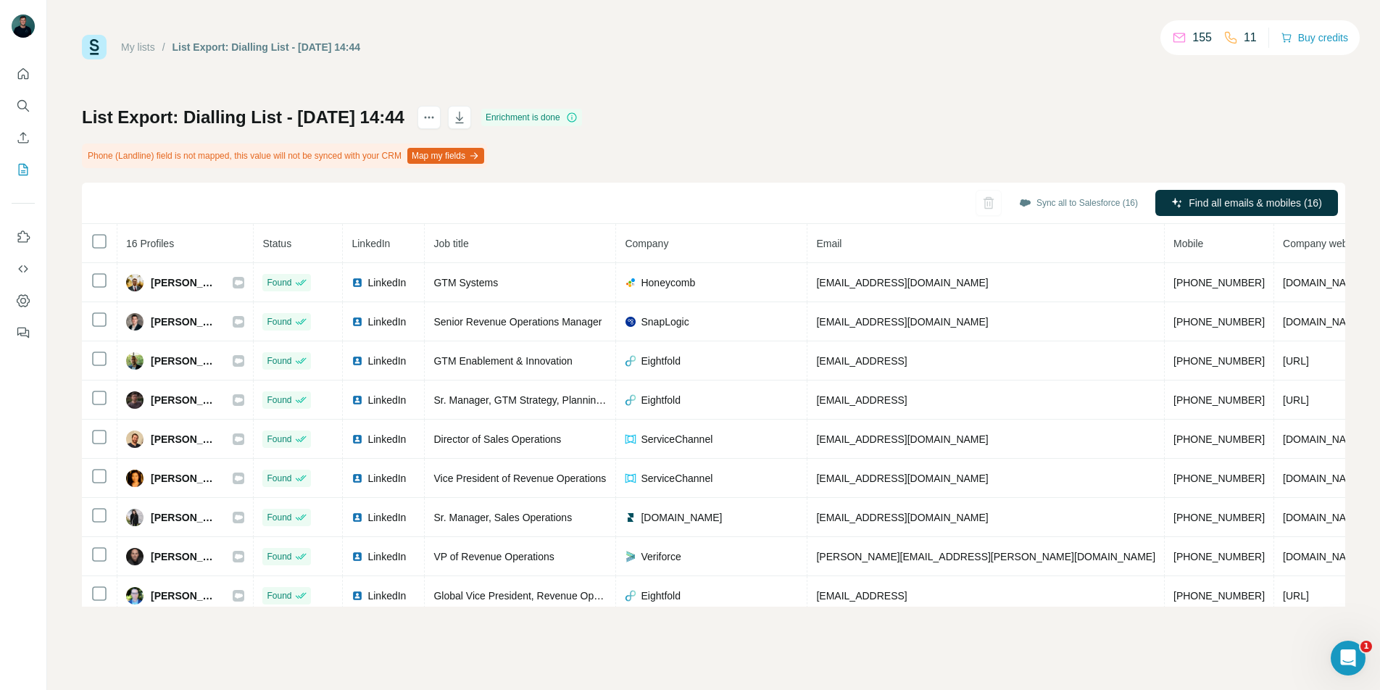
click at [215, 165] on div "Phone (Landline) field is not mapped, this value will not be synced with your C…" at bounding box center [284, 156] width 405 height 25
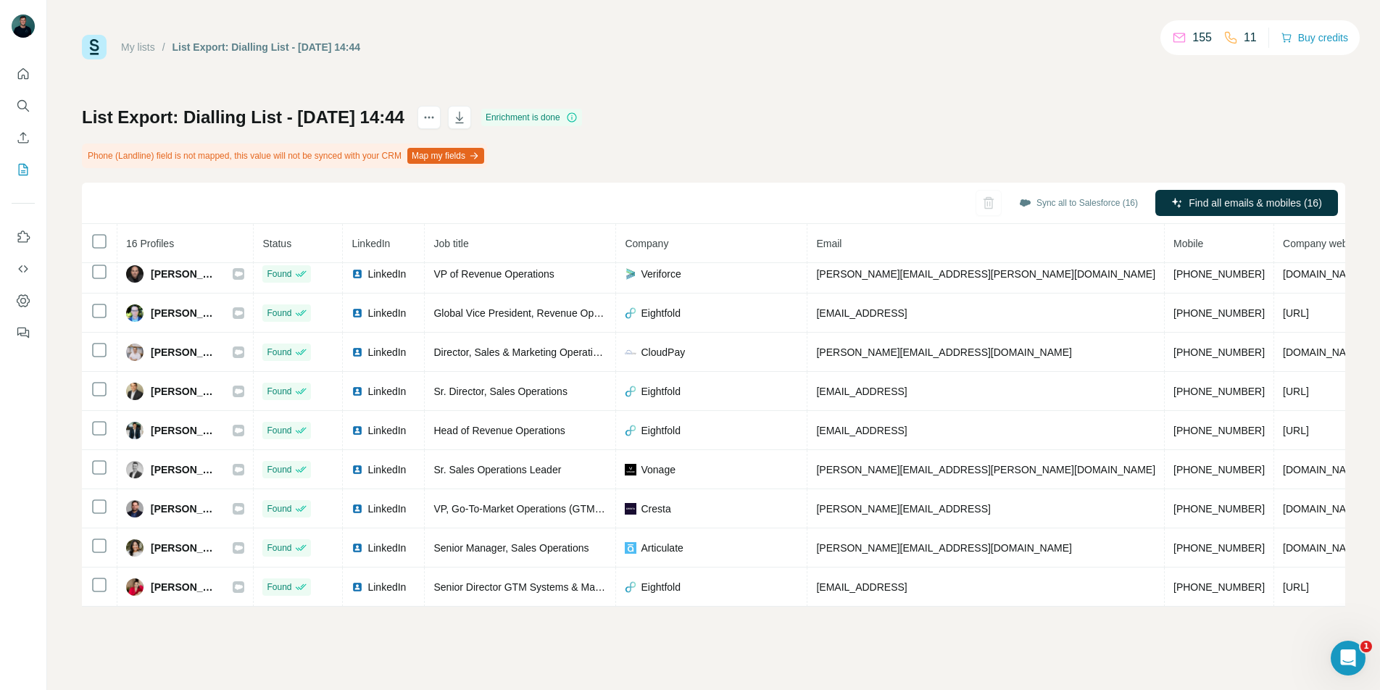
scroll to position [291, 0]
click at [147, 49] on link "My lists" at bounding box center [138, 47] width 34 height 12
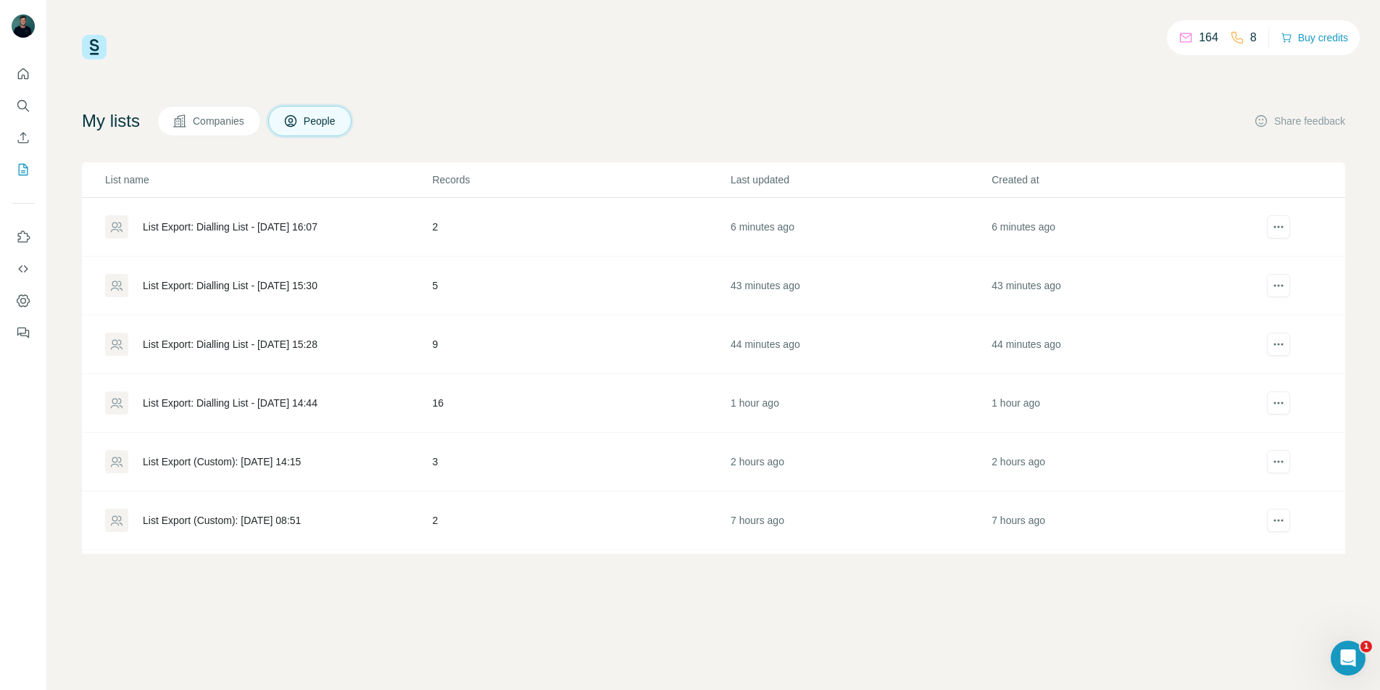
click at [251, 341] on div "List Export: Dialling List - 24/09/2025 15:28" at bounding box center [230, 344] width 175 height 14
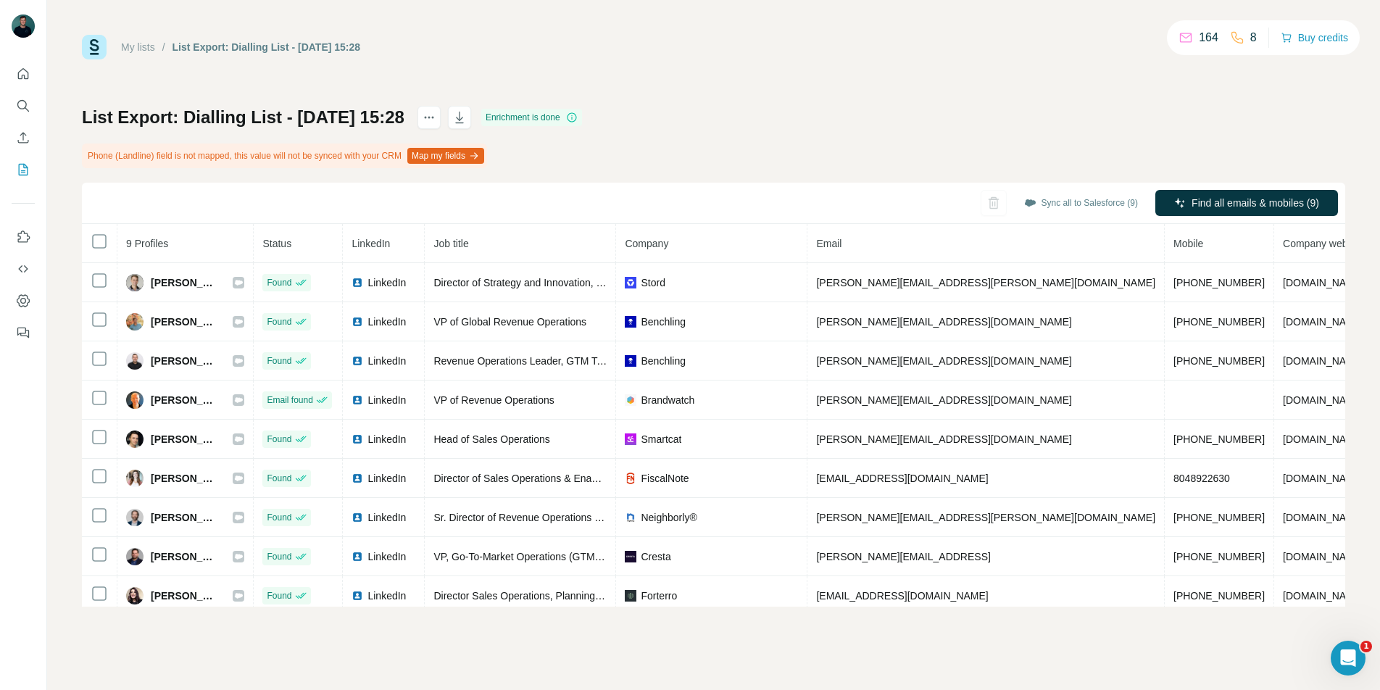
scroll to position [17, 0]
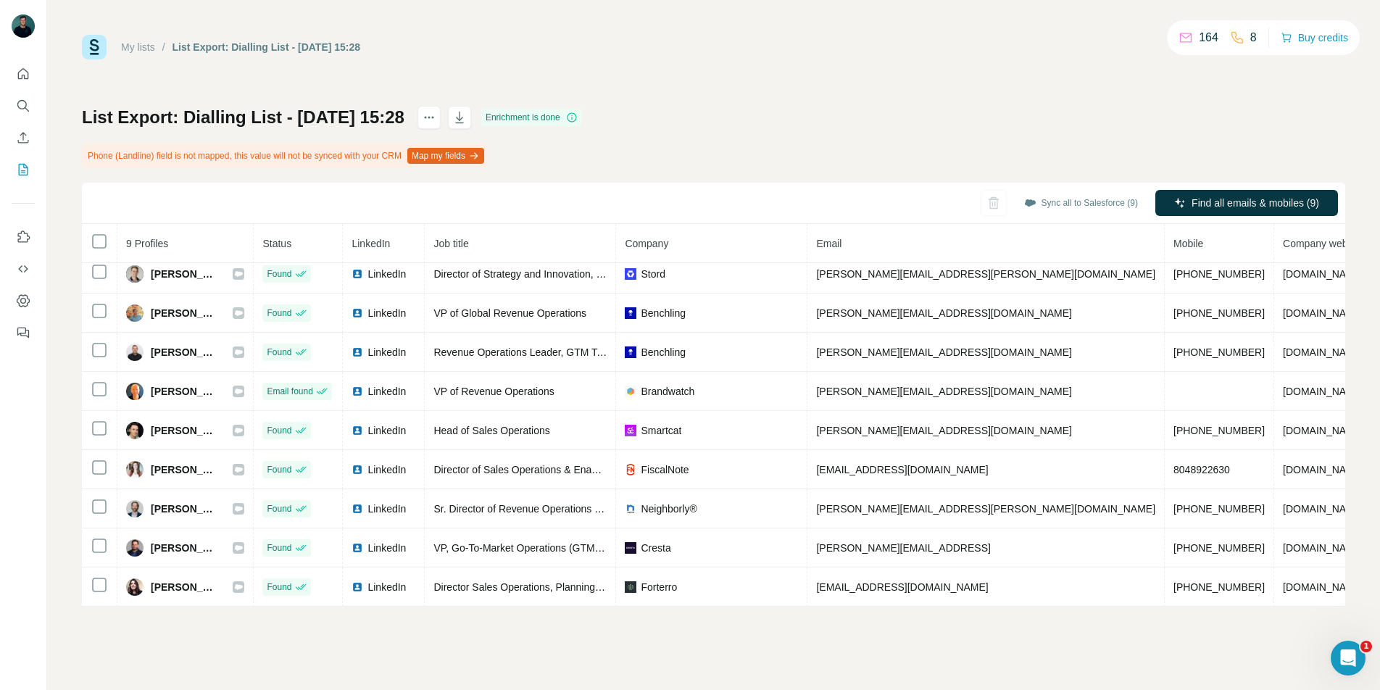
click at [147, 46] on link "My lists" at bounding box center [138, 47] width 34 height 12
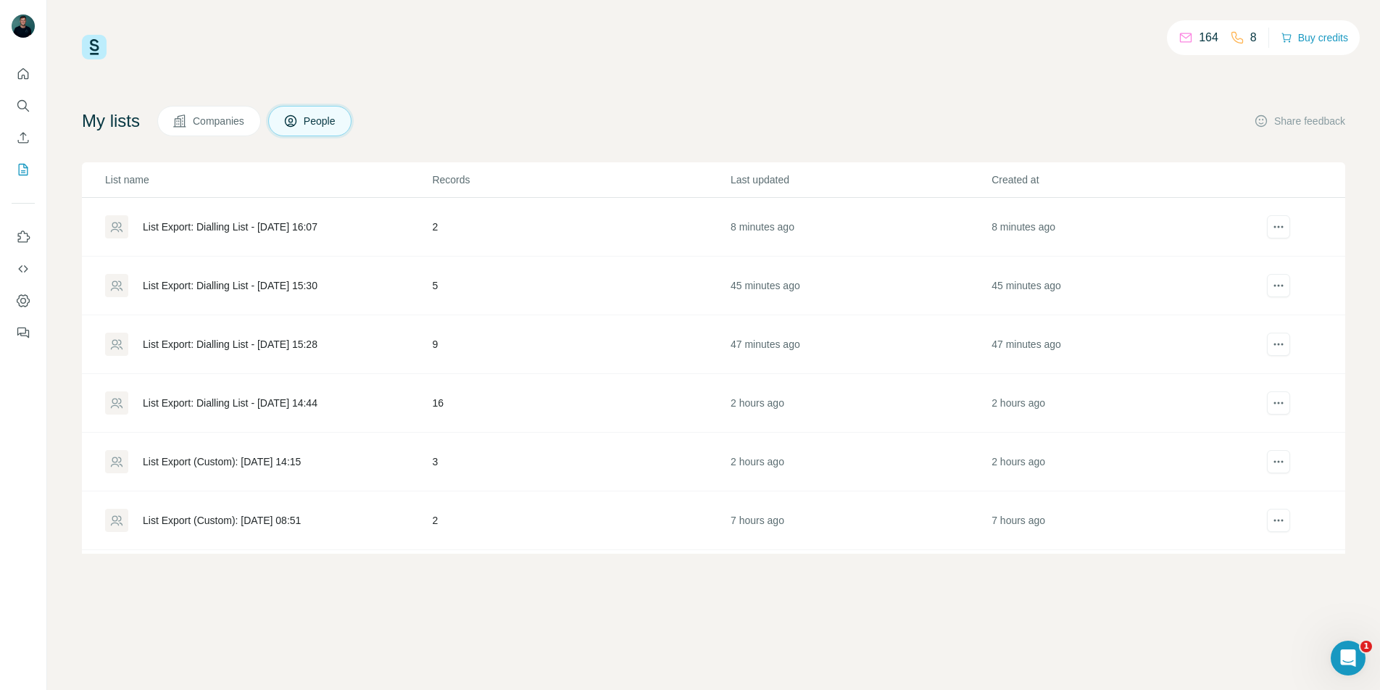
click at [275, 280] on div "List Export: Dialling List - 24/09/2025 15:30" at bounding box center [230, 285] width 175 height 14
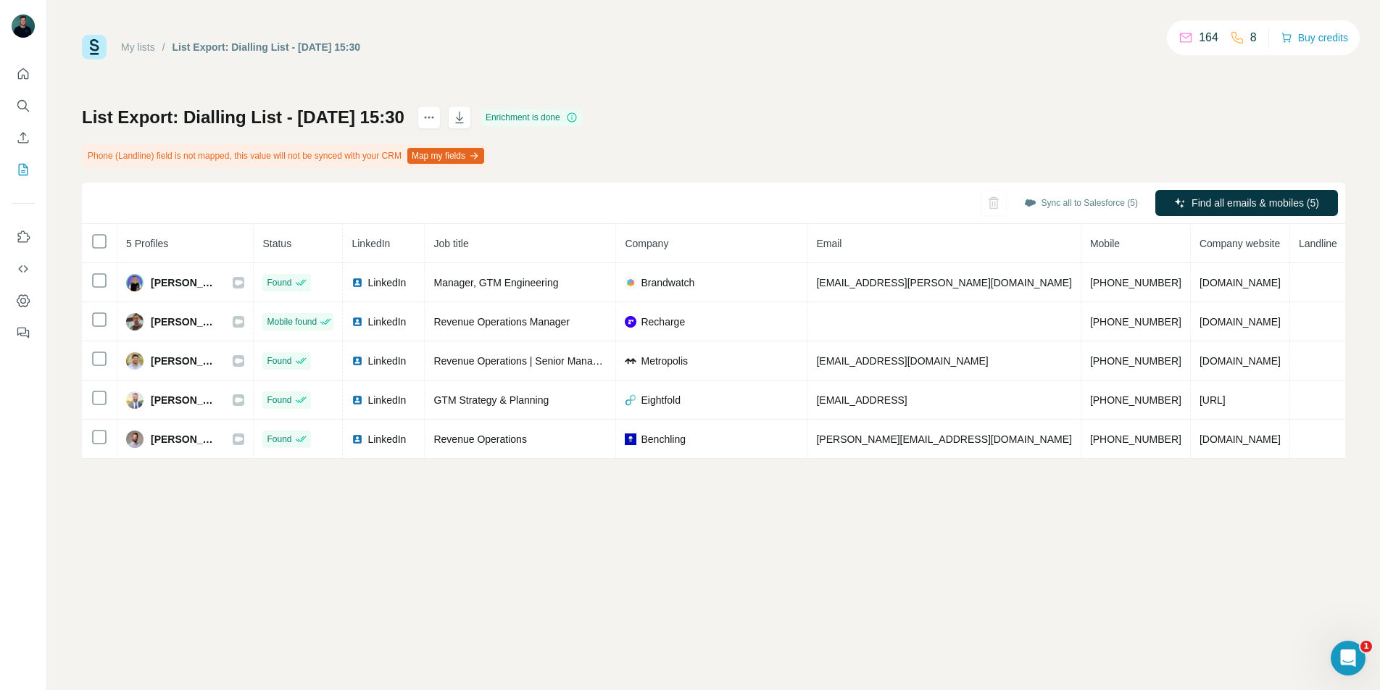
click at [136, 43] on link "My lists" at bounding box center [138, 47] width 34 height 12
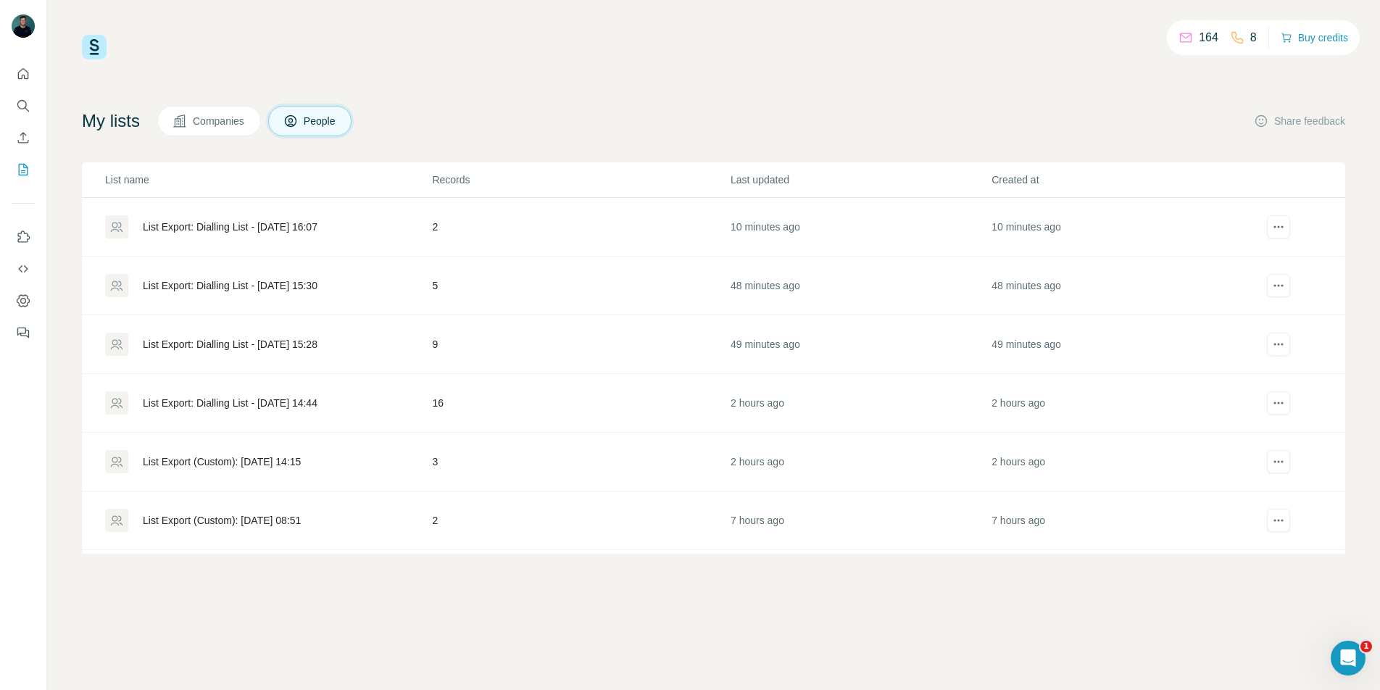
click at [244, 233] on div "List Export: Dialling List - 24/09/2025 16:07" at bounding box center [230, 227] width 175 height 14
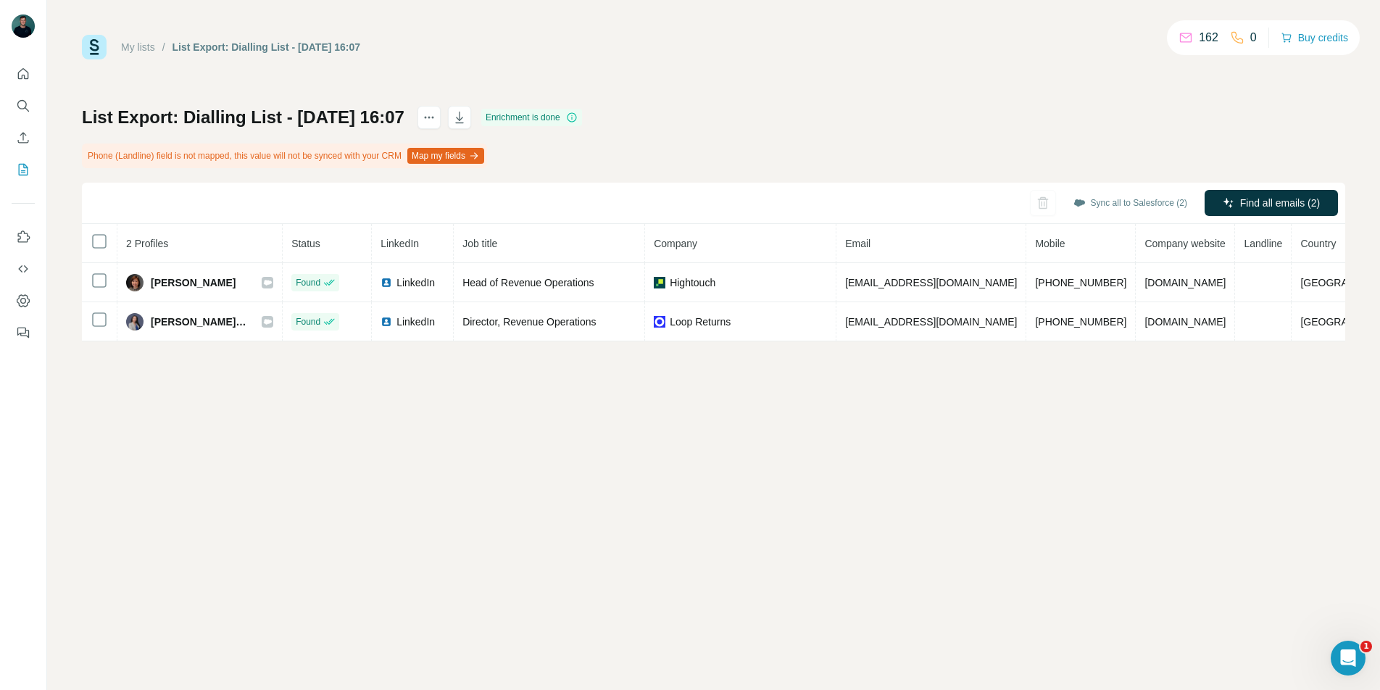
click at [711, 476] on div "My lists / List Export: Dialling List - 24/09/2025 16:07 162 0 Buy credits List…" at bounding box center [713, 345] width 1333 height 690
click at [144, 44] on link "My lists" at bounding box center [138, 47] width 34 height 12
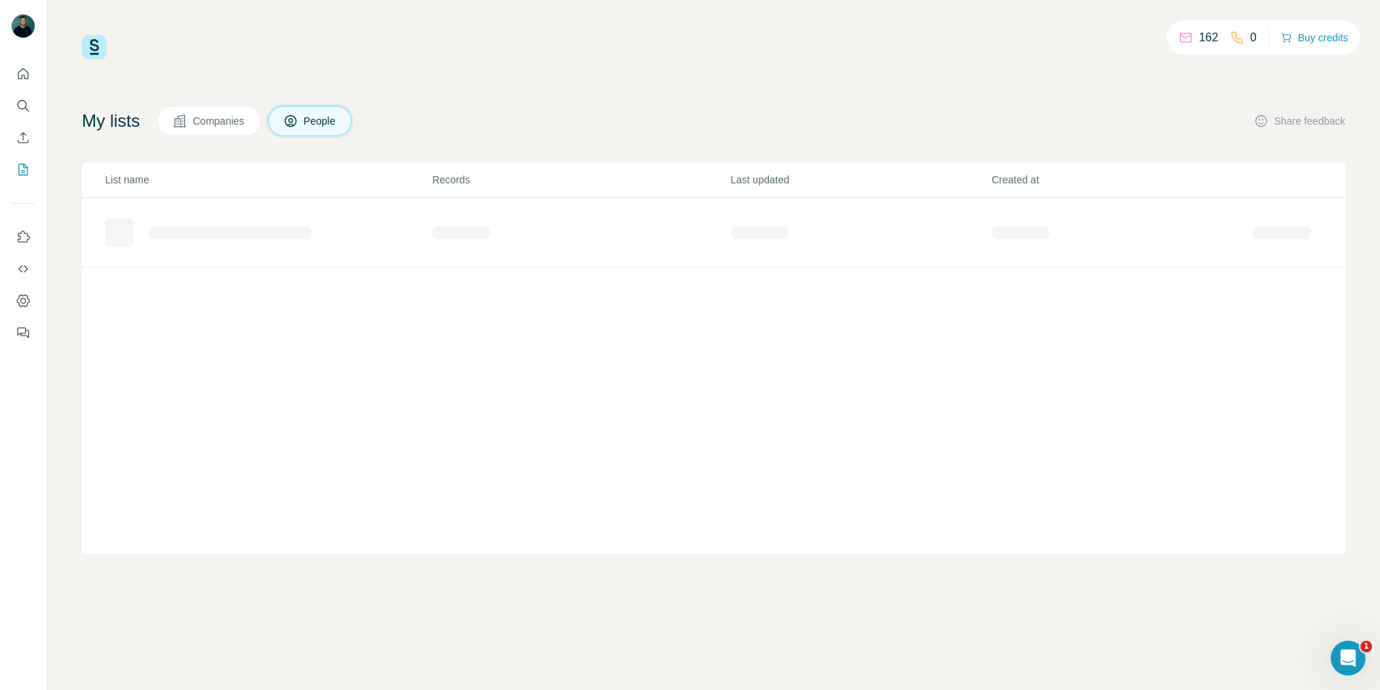
click at [695, 147] on div "My lists Companies People Share feedback List name Records Last updated Created…" at bounding box center [713, 330] width 1263 height 448
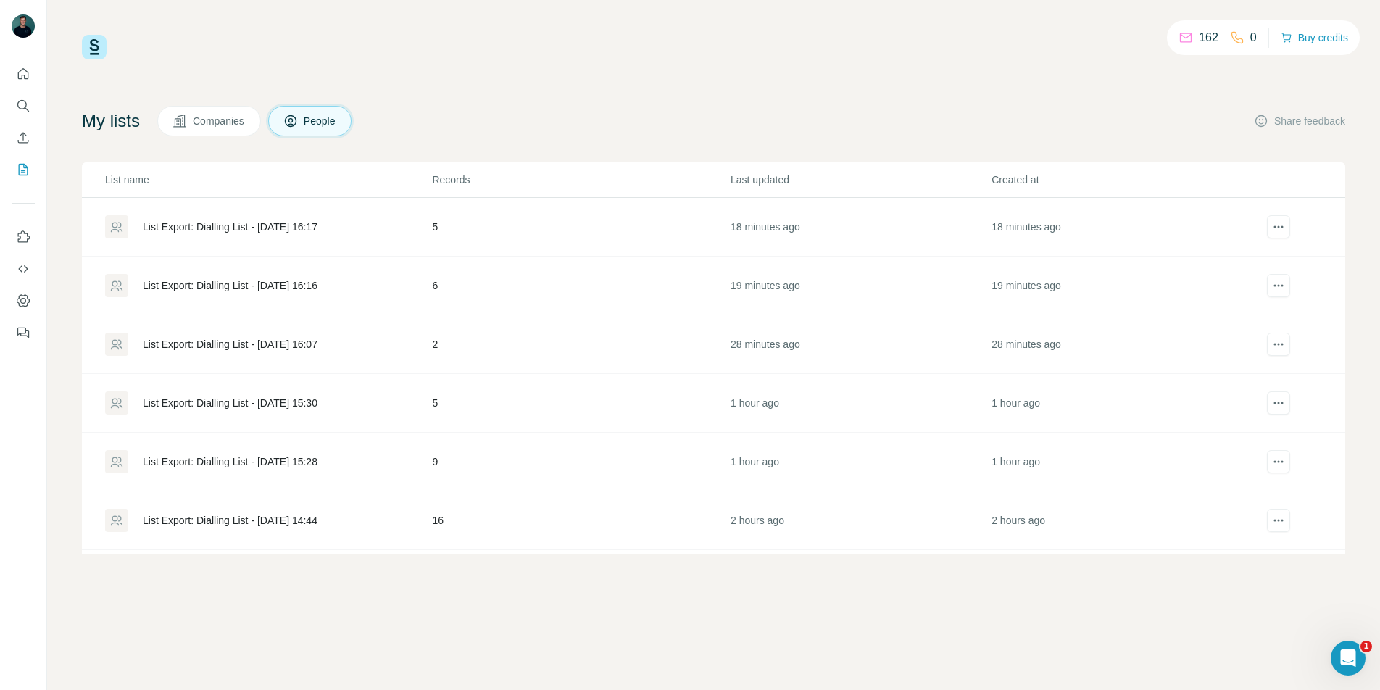
click at [317, 224] on div "List Export: Dialling List - 24/09/2025 16:17" at bounding box center [230, 227] width 175 height 14
